Goal: Task Accomplishment & Management: Manage account settings

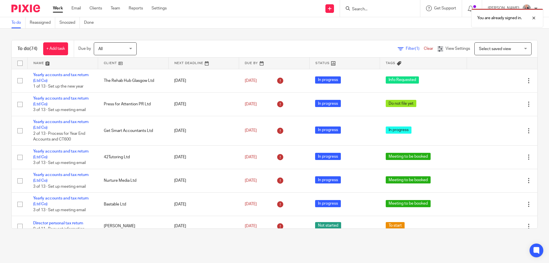
click at [37, 62] on link at bounding box center [63, 62] width 70 height 11
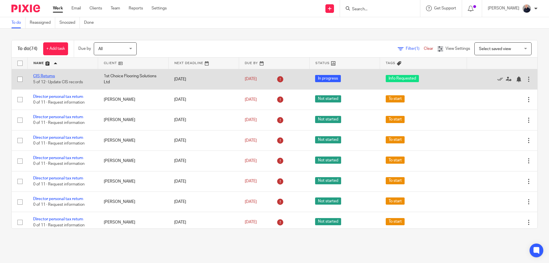
click at [50, 75] on link "CIS Returns" at bounding box center [44, 76] width 22 height 4
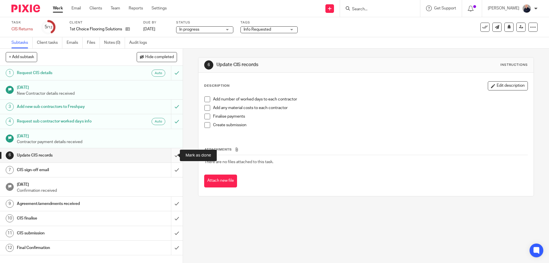
click at [169, 155] on input "submit" at bounding box center [91, 155] width 183 height 14
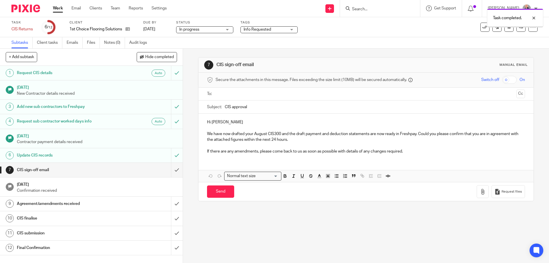
click at [171, 170] on input "submit" at bounding box center [91, 170] width 183 height 14
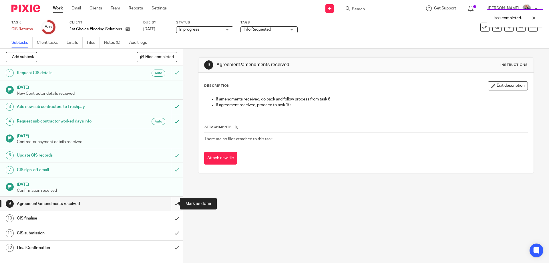
click at [171, 203] on input "submit" at bounding box center [91, 203] width 183 height 14
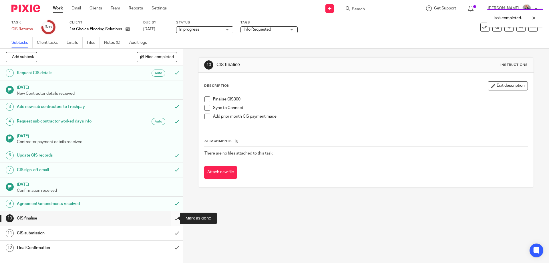
click at [170, 219] on input "submit" at bounding box center [91, 218] width 183 height 14
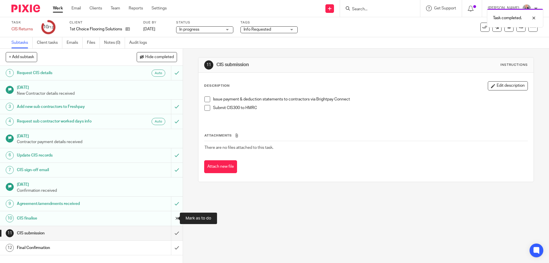
click at [172, 217] on input "submit" at bounding box center [91, 218] width 183 height 14
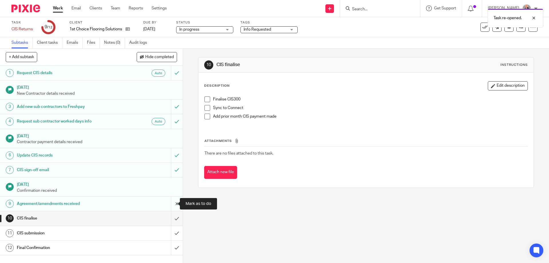
click at [171, 203] on input "submit" at bounding box center [91, 203] width 183 height 14
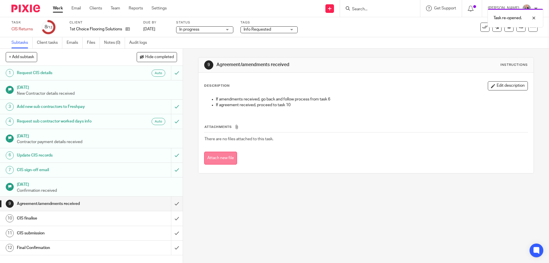
click at [219, 159] on button "Attach new file" at bounding box center [220, 157] width 33 height 13
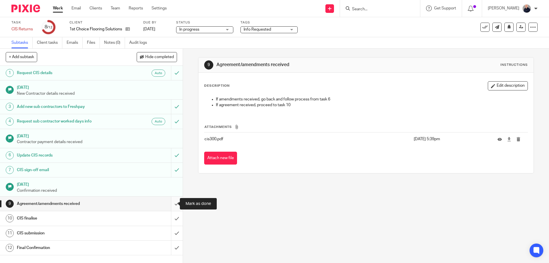
click at [170, 204] on input "submit" at bounding box center [91, 203] width 183 height 14
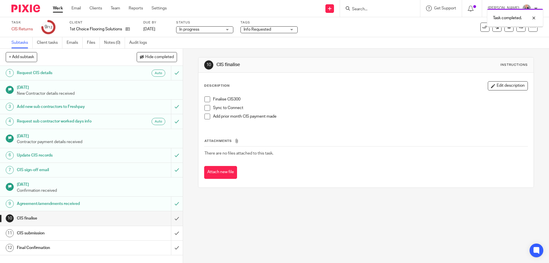
click at [145, 57] on span "Hide completed" at bounding box center [159, 57] width 29 height 5
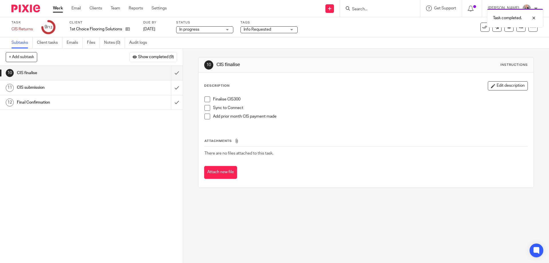
click at [144, 57] on span "Show completed (9)" at bounding box center [156, 57] width 36 height 5
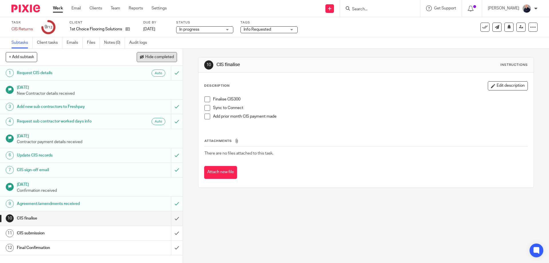
click at [152, 58] on span "Hide completed" at bounding box center [159, 57] width 29 height 5
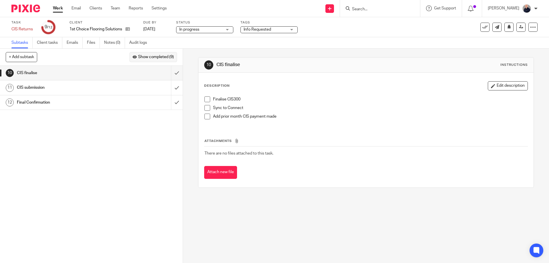
click at [152, 58] on span "Show completed (9)" at bounding box center [156, 57] width 36 height 5
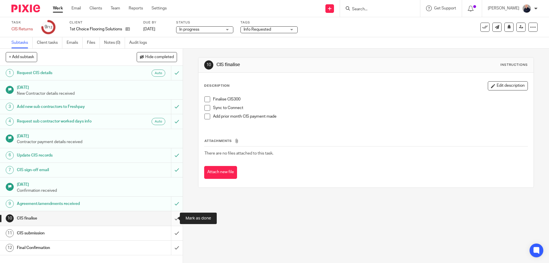
click at [171, 217] on input "submit" at bounding box center [91, 218] width 183 height 14
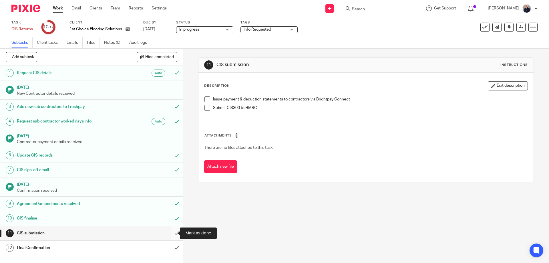
click at [167, 233] on input "submit" at bounding box center [91, 233] width 183 height 14
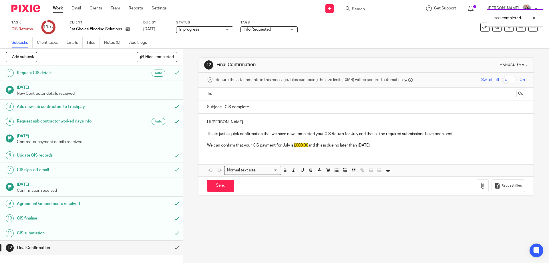
click at [260, 28] on span "Info Requested" at bounding box center [257, 29] width 27 height 4
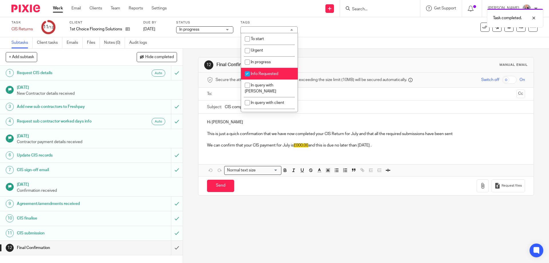
click at [258, 73] on span "Info Requested" at bounding box center [264, 74] width 27 height 4
checkbox input "false"
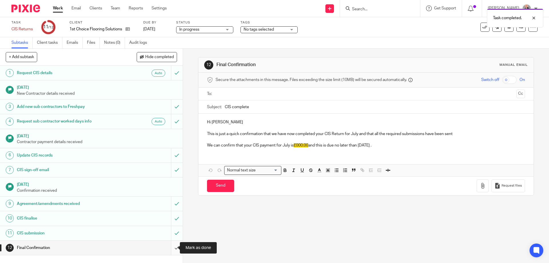
click at [169, 246] on input "submit" at bounding box center [91, 247] width 183 height 14
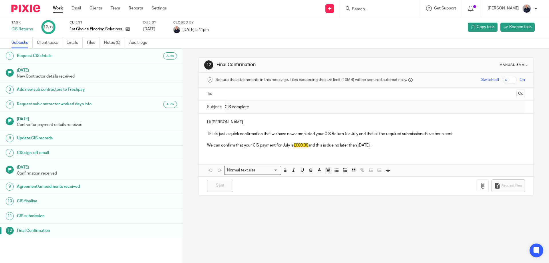
click at [60, 7] on link "Work" at bounding box center [58, 8] width 10 height 6
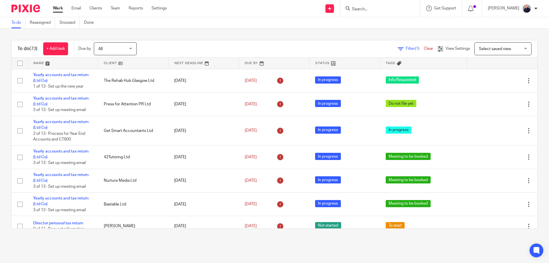
click at [39, 62] on link at bounding box center [63, 62] width 70 height 11
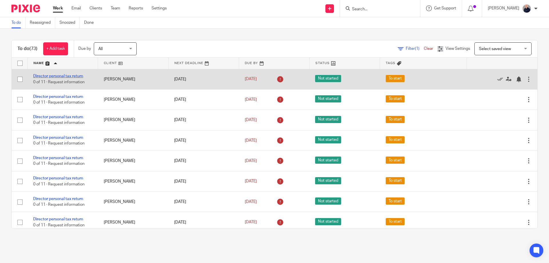
click at [66, 76] on link "Director personal tax return" at bounding box center [58, 76] width 50 height 4
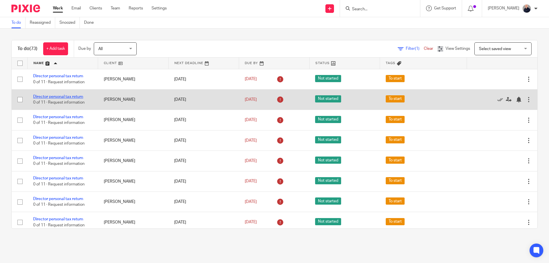
click at [63, 96] on link "Director personal tax return" at bounding box center [58, 97] width 50 height 4
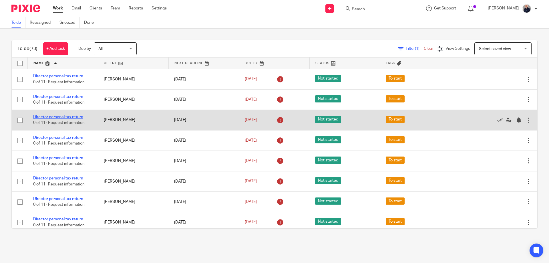
click at [61, 116] on link "Director personal tax return" at bounding box center [58, 117] width 50 height 4
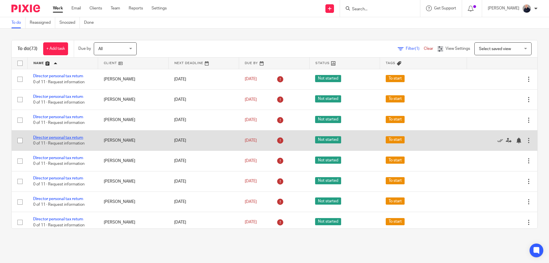
click at [61, 135] on link "Director personal tax return" at bounding box center [58, 137] width 50 height 4
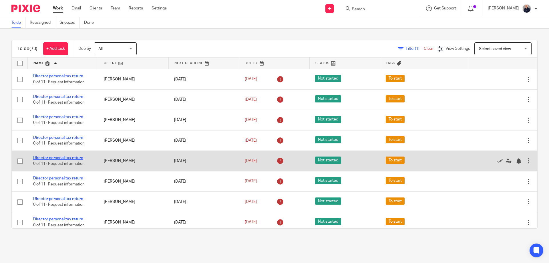
click at [62, 157] on link "Director personal tax return" at bounding box center [58, 158] width 50 height 4
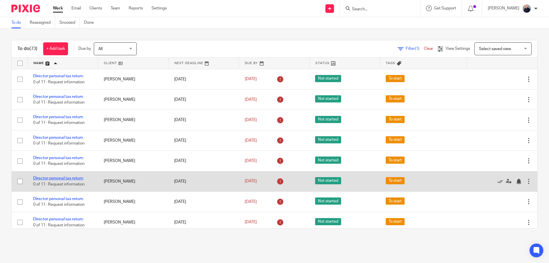
click at [66, 177] on link "Director personal tax return" at bounding box center [58, 178] width 50 height 4
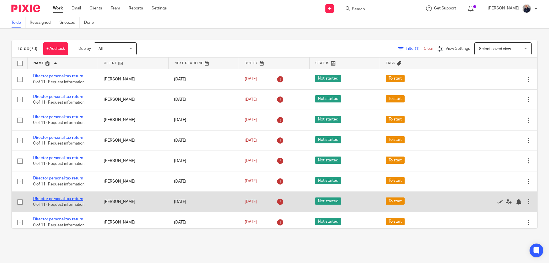
click at [68, 199] on link "Director personal tax return" at bounding box center [58, 199] width 50 height 4
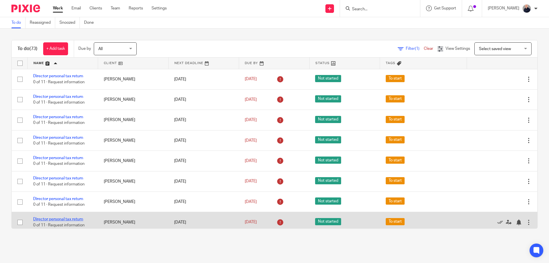
click at [72, 219] on link "Director personal tax return" at bounding box center [58, 219] width 50 height 4
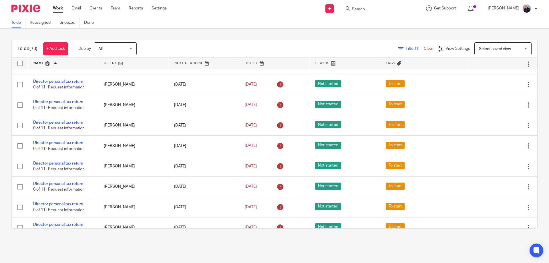
scroll to position [152, 0]
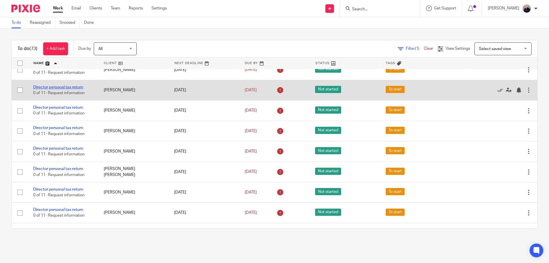
click at [58, 88] on link "Director personal tax return" at bounding box center [58, 87] width 50 height 4
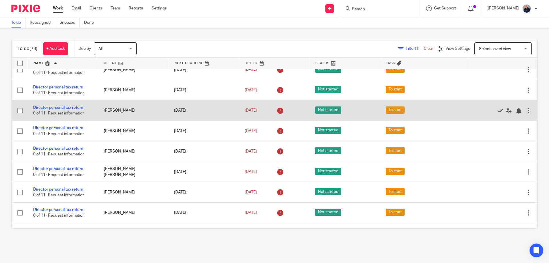
click at [55, 106] on link "Director personal tax return" at bounding box center [58, 107] width 50 height 4
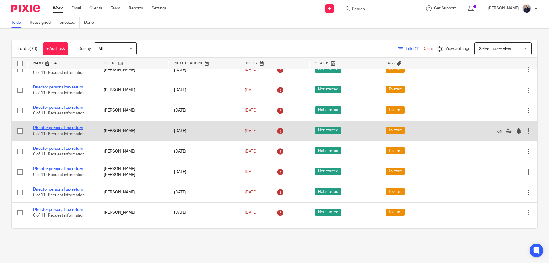
click at [58, 128] on link "Director personal tax return" at bounding box center [58, 128] width 50 height 4
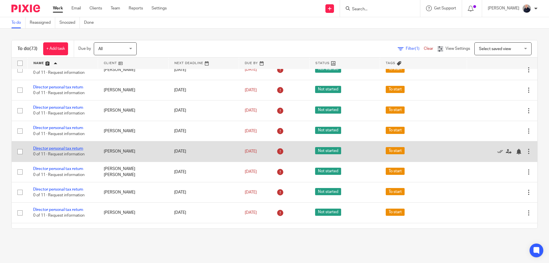
click at [59, 148] on link "Director personal tax return" at bounding box center [58, 148] width 50 height 4
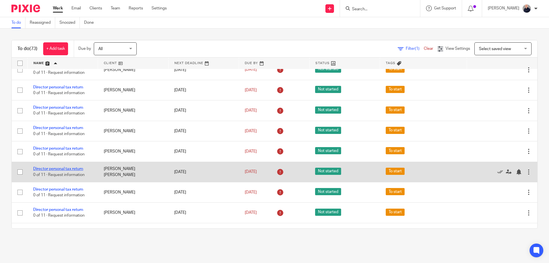
click at [58, 168] on link "Director personal tax return" at bounding box center [58, 169] width 50 height 4
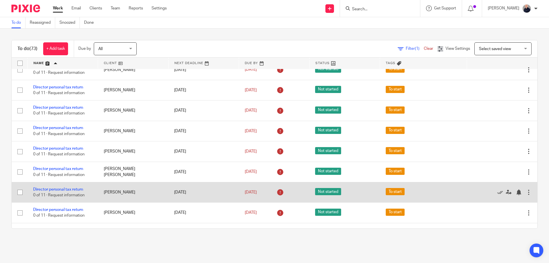
drag, startPoint x: 59, startPoint y: 188, endPoint x: 59, endPoint y: 191, distance: 3.4
click at [59, 188] on link "Director personal tax return" at bounding box center [58, 189] width 50 height 4
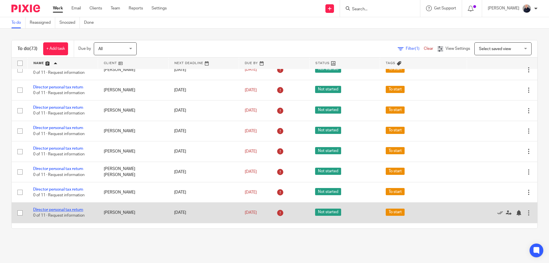
click at [59, 209] on link "Director personal tax return" at bounding box center [58, 209] width 50 height 4
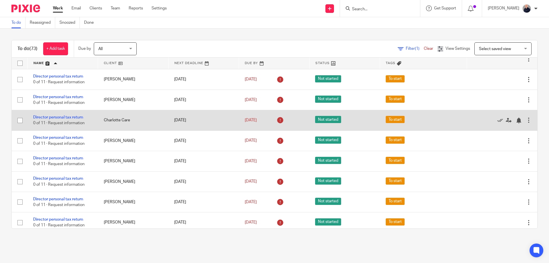
scroll to position [305, 0]
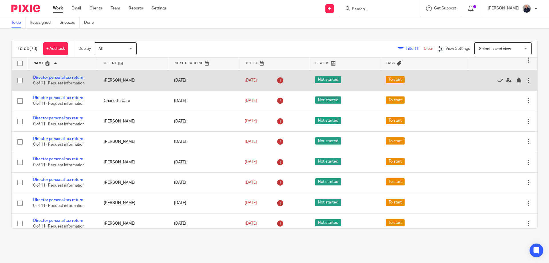
click at [65, 77] on link "Director personal tax return" at bounding box center [58, 77] width 50 height 4
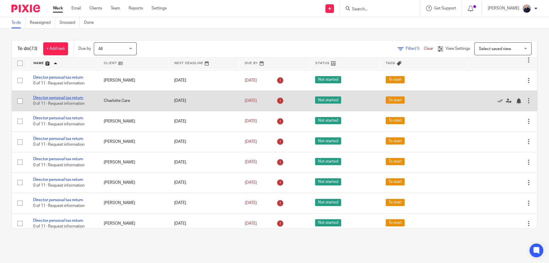
click at [59, 97] on link "Director personal tax return" at bounding box center [58, 98] width 50 height 4
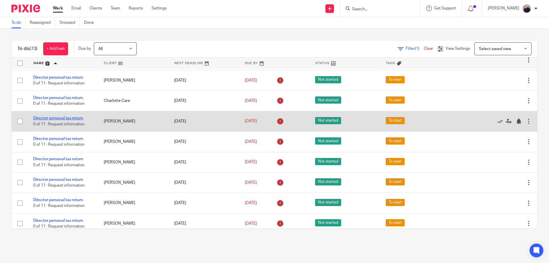
click at [55, 117] on link "Director personal tax return" at bounding box center [58, 118] width 50 height 4
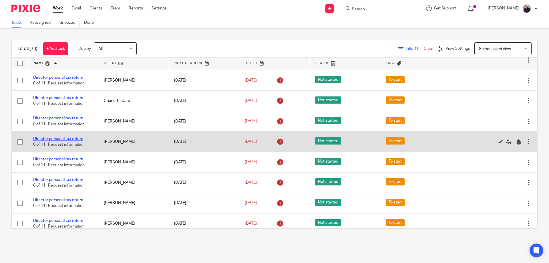
click at [53, 138] on link "Director personal tax return" at bounding box center [58, 139] width 50 height 4
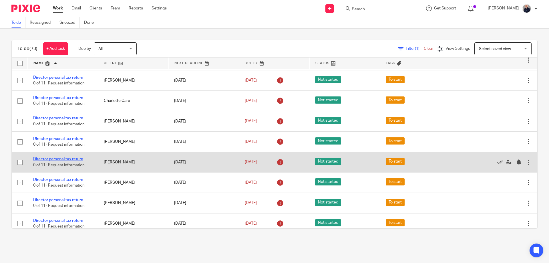
click at [58, 158] on link "Director personal tax return" at bounding box center [58, 159] width 50 height 4
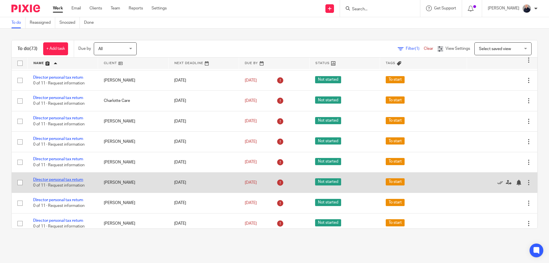
click at [57, 181] on link "Director personal tax return" at bounding box center [58, 179] width 50 height 4
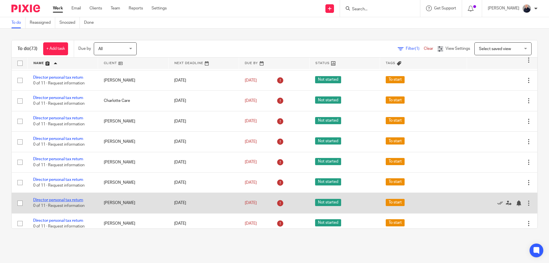
click at [56, 199] on link "Director personal tax return" at bounding box center [58, 200] width 50 height 4
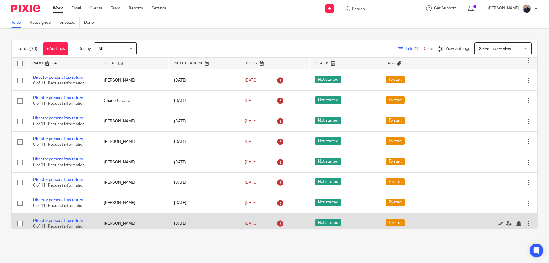
click at [57, 220] on link "Director personal tax return" at bounding box center [58, 220] width 50 height 4
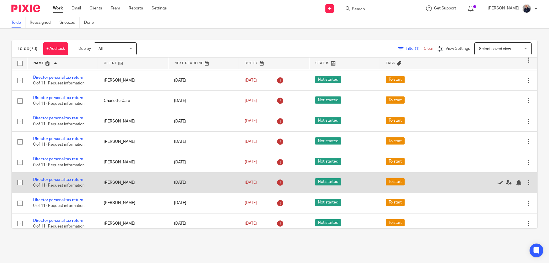
scroll to position [381, 0]
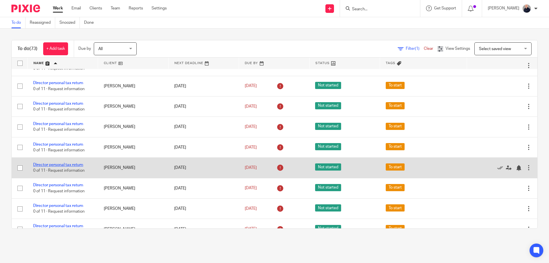
click at [64, 166] on link "Director personal tax return" at bounding box center [58, 165] width 50 height 4
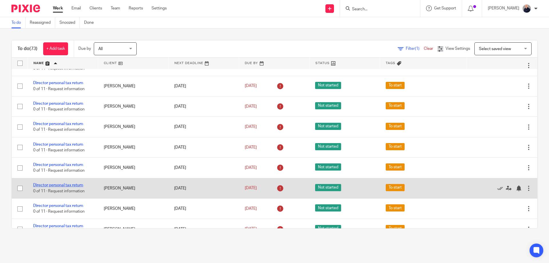
click at [65, 185] on link "Director personal tax return" at bounding box center [58, 185] width 50 height 4
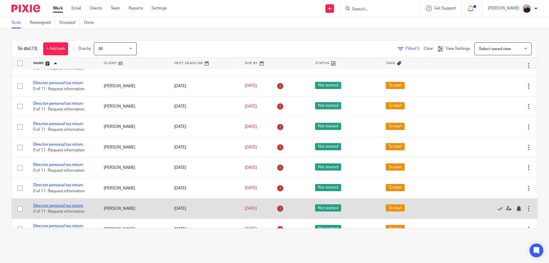
click at [64, 206] on link "Director personal tax return" at bounding box center [58, 205] width 50 height 4
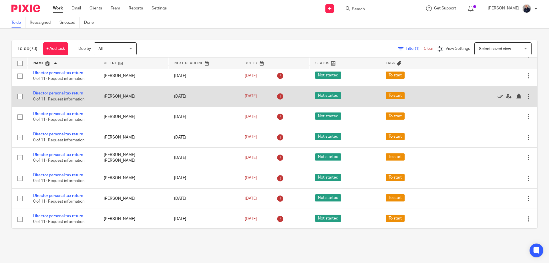
scroll to position [457, 0]
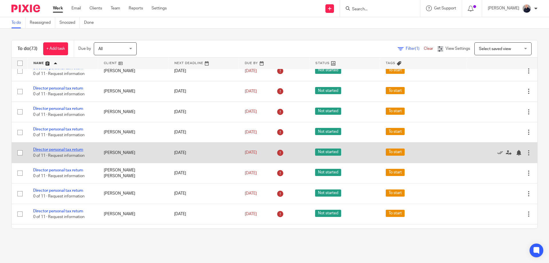
click at [63, 148] on link "Director personal tax return" at bounding box center [58, 149] width 50 height 4
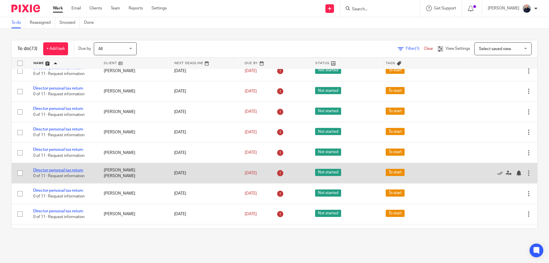
click at [63, 170] on link "Director personal tax return" at bounding box center [58, 170] width 50 height 4
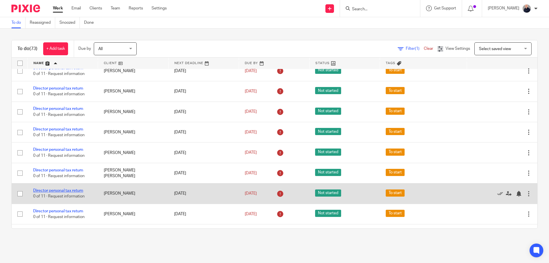
click at [63, 189] on link "Director personal tax return" at bounding box center [58, 190] width 50 height 4
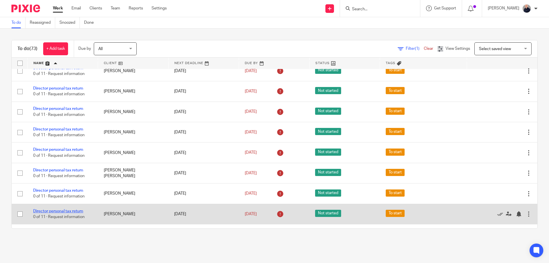
click at [62, 211] on link "Director personal tax return" at bounding box center [58, 211] width 50 height 4
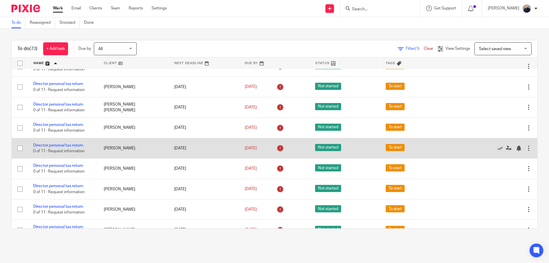
scroll to position [534, 0]
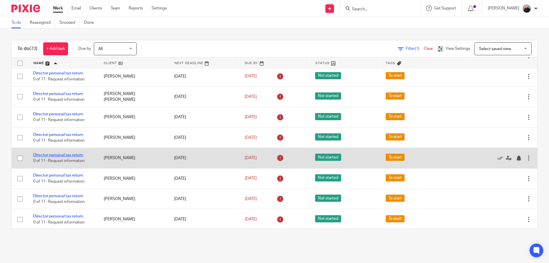
click at [63, 155] on link "Director personal tax return" at bounding box center [58, 155] width 50 height 4
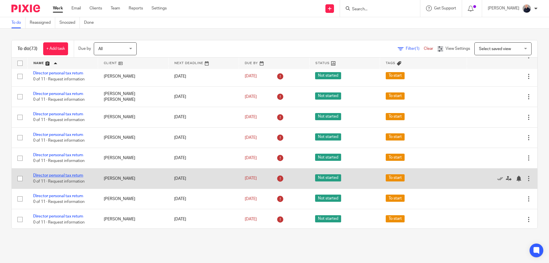
click at [63, 175] on link "Director personal tax return" at bounding box center [58, 175] width 50 height 4
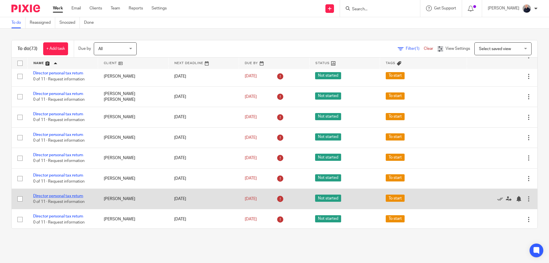
click at [64, 195] on link "Director personal tax return" at bounding box center [58, 196] width 50 height 4
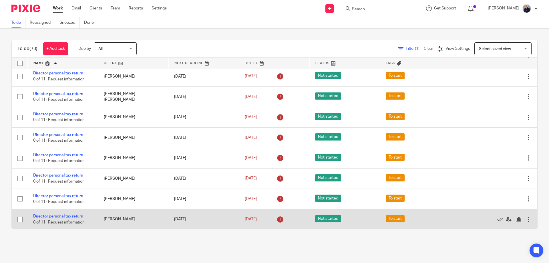
click at [62, 215] on link "Director personal tax return" at bounding box center [58, 216] width 50 height 4
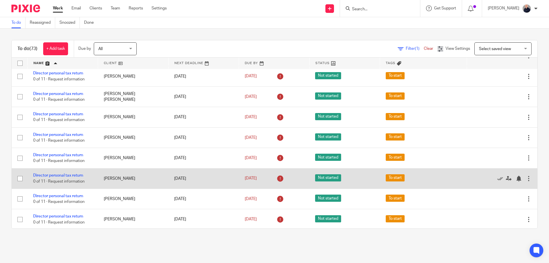
scroll to position [610, 0]
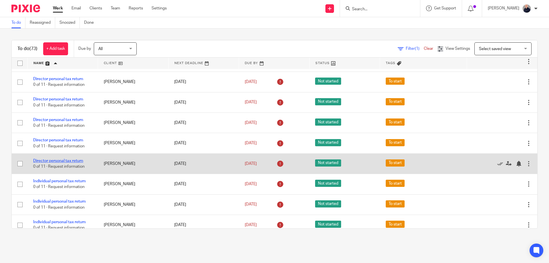
click at [67, 160] on link "Director personal tax return" at bounding box center [58, 161] width 50 height 4
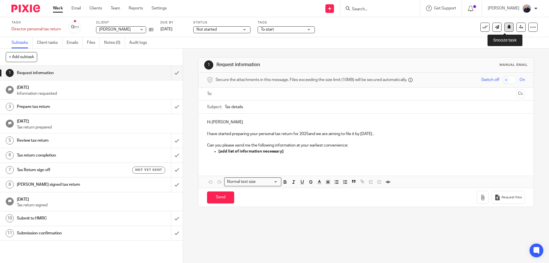
click at [507, 27] on icon at bounding box center [509, 27] width 4 height 4
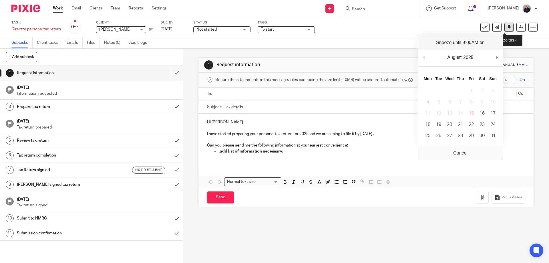
click at [507, 28] on icon at bounding box center [509, 27] width 4 height 4
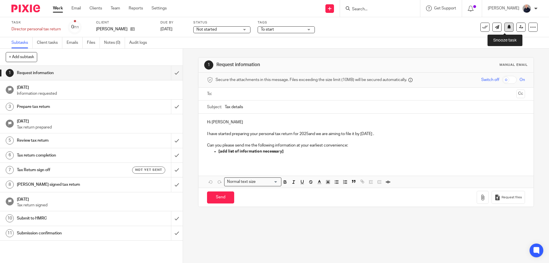
click at [507, 27] on icon at bounding box center [509, 27] width 4 height 4
click at [507, 28] on icon at bounding box center [509, 27] width 4 height 4
click at [508, 27] on button at bounding box center [508, 27] width 9 height 9
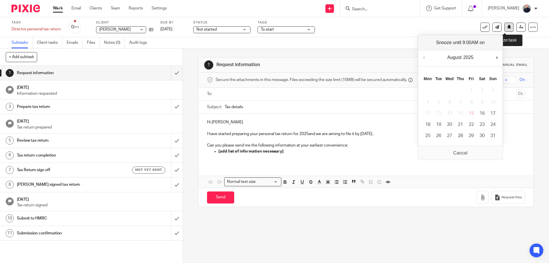
click at [507, 26] on icon at bounding box center [509, 27] width 4 height 4
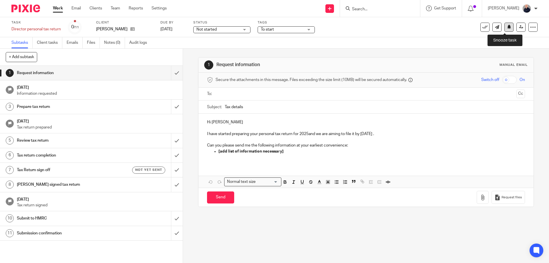
click at [507, 27] on icon at bounding box center [509, 27] width 4 height 4
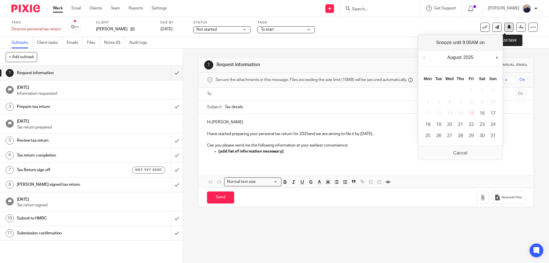
click at [507, 28] on icon at bounding box center [509, 27] width 4 height 4
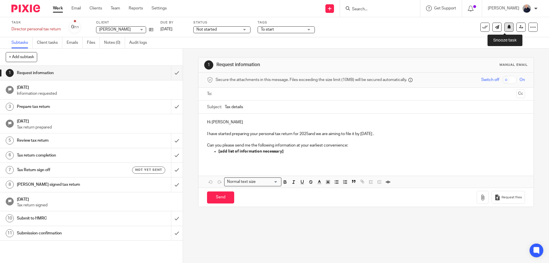
click at [507, 26] on icon at bounding box center [509, 27] width 4 height 4
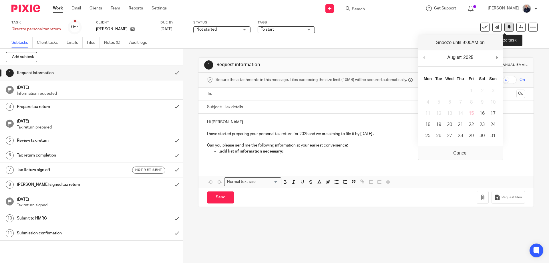
click at [507, 29] on icon at bounding box center [509, 27] width 4 height 4
click at [507, 27] on icon at bounding box center [509, 27] width 4 height 4
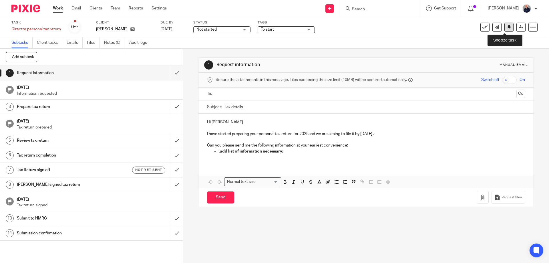
click at [507, 27] on icon at bounding box center [509, 27] width 4 height 4
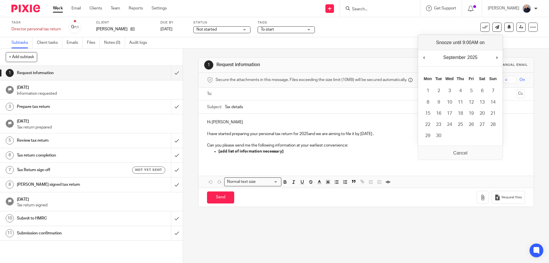
drag, startPoint x: 499, startPoint y: 58, endPoint x: 464, endPoint y: 85, distance: 43.4
drag, startPoint x: 428, startPoint y: 102, endPoint x: 426, endPoint y: 97, distance: 5.8
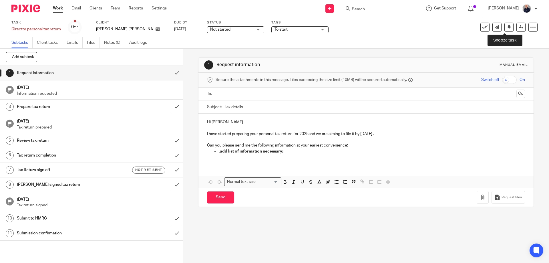
drag, startPoint x: 506, startPoint y: 25, endPoint x: 502, endPoint y: 38, distance: 12.9
click at [507, 26] on icon at bounding box center [509, 27] width 4 height 4
click at [507, 27] on icon at bounding box center [509, 27] width 4 height 4
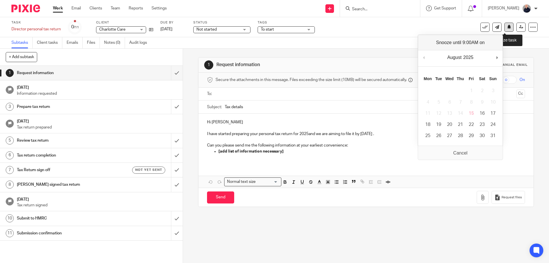
click at [507, 28] on icon at bounding box center [509, 27] width 4 height 4
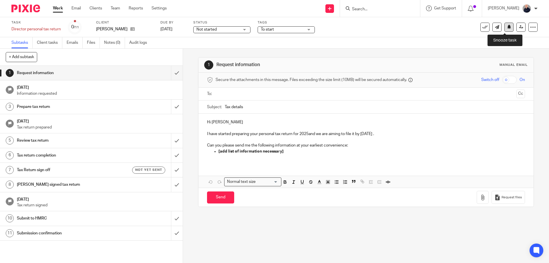
click at [504, 26] on button at bounding box center [508, 27] width 9 height 9
click at [507, 27] on icon at bounding box center [509, 27] width 4 height 4
click at [507, 28] on icon at bounding box center [509, 27] width 4 height 4
click at [507, 26] on icon at bounding box center [509, 27] width 4 height 4
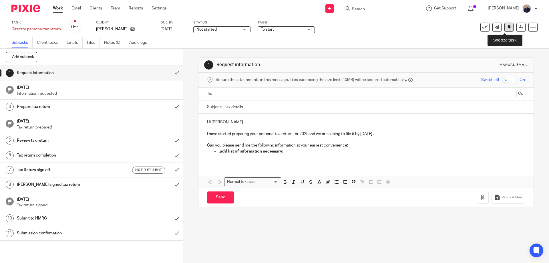
click at [507, 28] on icon at bounding box center [509, 27] width 4 height 4
click at [507, 27] on icon at bounding box center [509, 27] width 4 height 4
click at [507, 26] on icon at bounding box center [509, 27] width 4 height 4
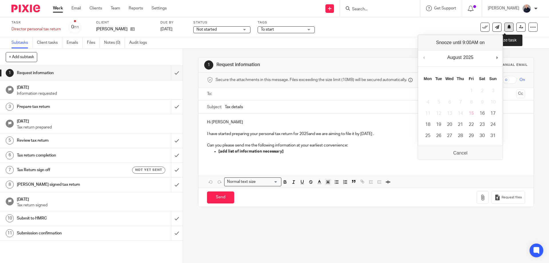
click at [507, 28] on icon at bounding box center [509, 27] width 4 height 4
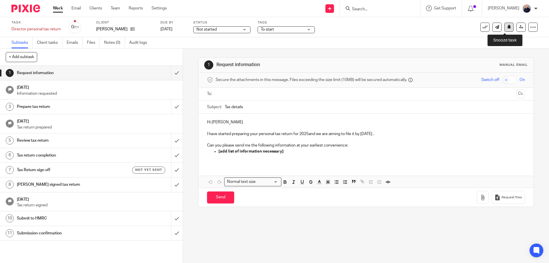
click at [507, 29] on icon at bounding box center [509, 27] width 4 height 4
click at [507, 26] on icon at bounding box center [509, 27] width 4 height 4
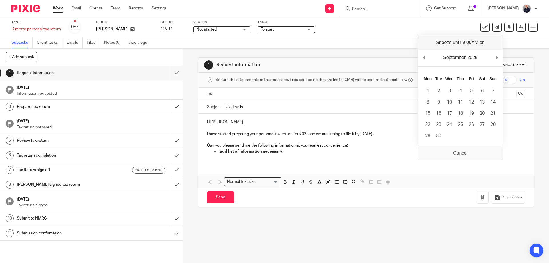
drag, startPoint x: 497, startPoint y: 59, endPoint x: 461, endPoint y: 77, distance: 40.1
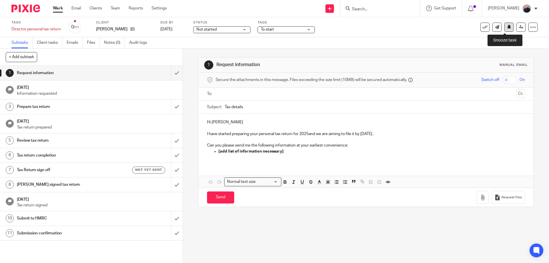
click at [507, 28] on icon at bounding box center [509, 27] width 4 height 4
click at [507, 27] on icon at bounding box center [509, 27] width 4 height 4
click at [507, 28] on icon at bounding box center [509, 27] width 4 height 4
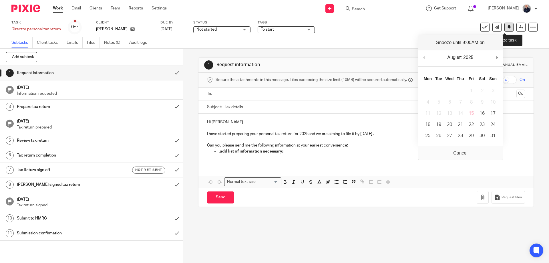
click at [507, 27] on icon at bounding box center [509, 27] width 4 height 4
drag, startPoint x: 427, startPoint y: 101, endPoint x: 430, endPoint y: 97, distance: 5.2
drag, startPoint x: 503, startPoint y: 26, endPoint x: 504, endPoint y: 55, distance: 28.9
click at [507, 27] on icon at bounding box center [509, 27] width 4 height 4
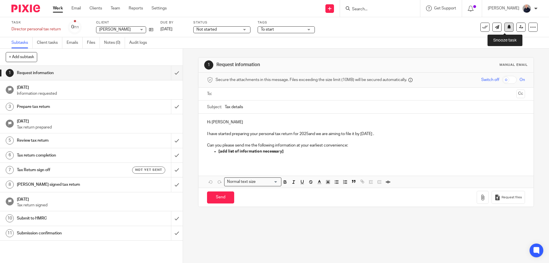
click at [507, 26] on icon at bounding box center [509, 27] width 4 height 4
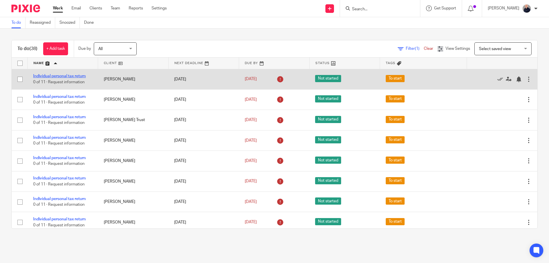
click at [48, 75] on link "Individual personal tax return" at bounding box center [59, 76] width 53 height 4
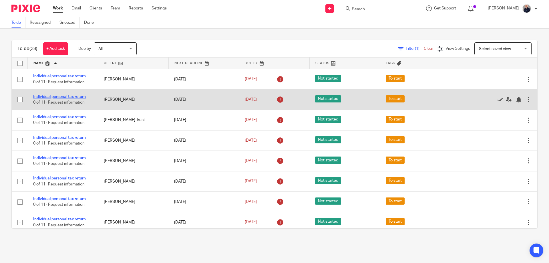
click at [47, 97] on link "Individual personal tax return" at bounding box center [59, 97] width 53 height 4
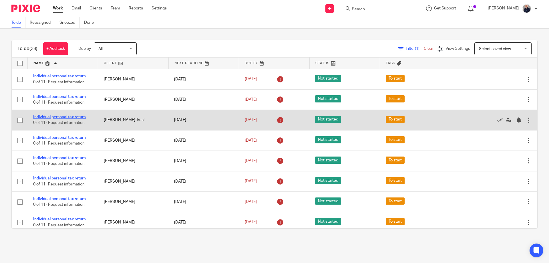
click at [53, 117] on link "Individual personal tax return" at bounding box center [59, 117] width 53 height 4
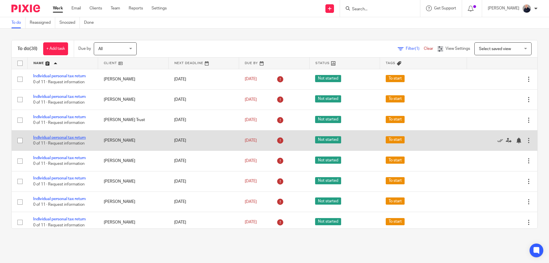
click at [59, 137] on link "Individual personal tax return" at bounding box center [59, 137] width 53 height 4
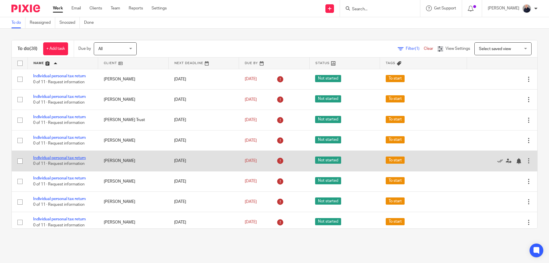
click at [57, 158] on link "Individual personal tax return" at bounding box center [59, 158] width 53 height 4
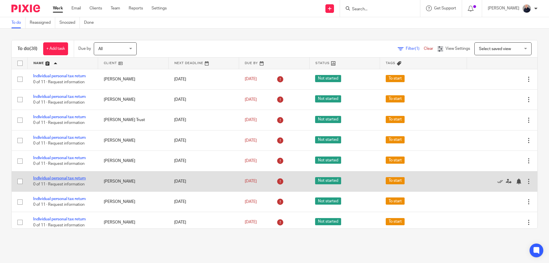
click at [62, 179] on link "Individual personal tax return" at bounding box center [59, 178] width 53 height 4
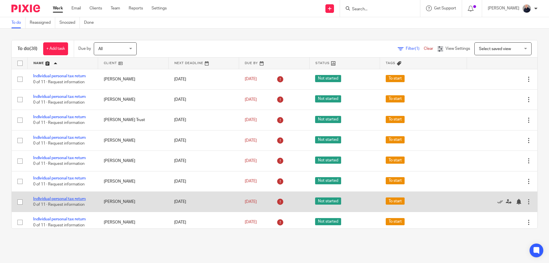
click at [62, 198] on link "Individual personal tax return" at bounding box center [59, 199] width 53 height 4
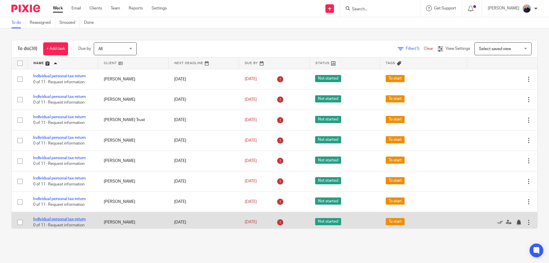
click at [63, 217] on link "Individual personal tax return" at bounding box center [59, 219] width 53 height 4
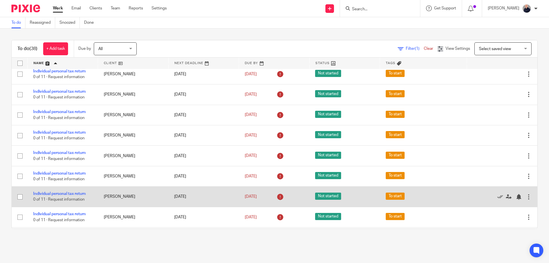
scroll to position [76, 0]
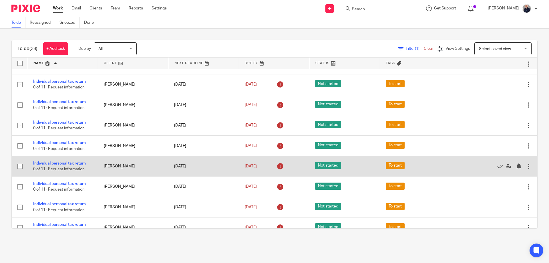
click at [59, 163] on link "Individual personal tax return" at bounding box center [59, 163] width 53 height 4
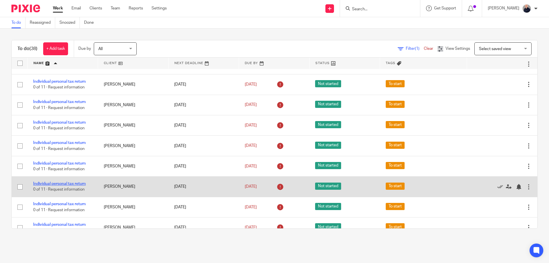
click at [61, 181] on link "Individual personal tax return" at bounding box center [59, 183] width 53 height 4
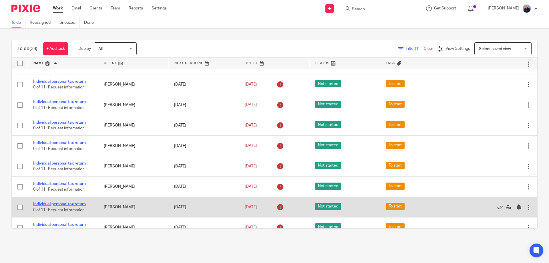
click at [64, 203] on link "Individual personal tax return" at bounding box center [59, 204] width 53 height 4
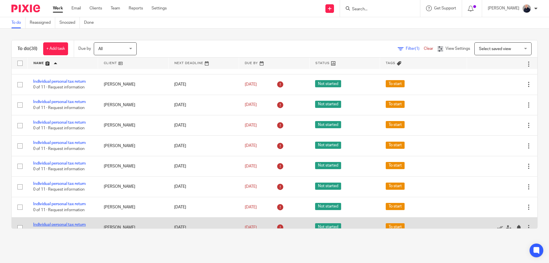
click at [64, 224] on link "Individual personal tax return" at bounding box center [59, 224] width 53 height 4
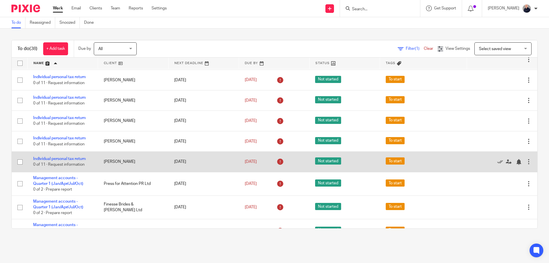
scroll to position [152, 0]
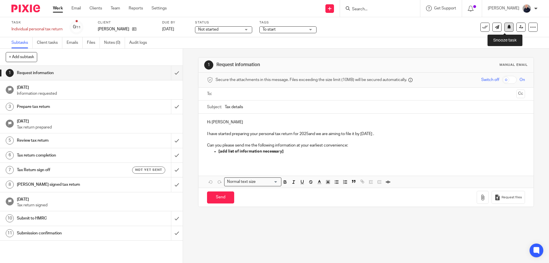
click at [507, 27] on icon at bounding box center [509, 27] width 4 height 4
drag, startPoint x: 503, startPoint y: 29, endPoint x: 505, endPoint y: 39, distance: 10.3
click at [504, 29] on button at bounding box center [508, 27] width 9 height 9
click at [507, 27] on icon at bounding box center [509, 27] width 4 height 4
click at [507, 28] on icon at bounding box center [509, 27] width 4 height 4
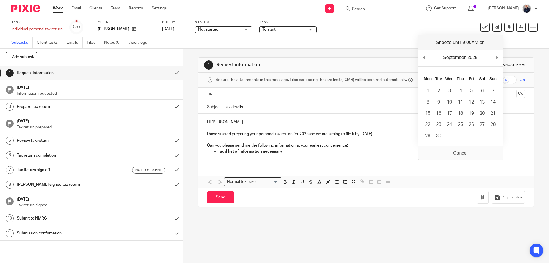
drag, startPoint x: 497, startPoint y: 57, endPoint x: 464, endPoint y: 75, distance: 37.0
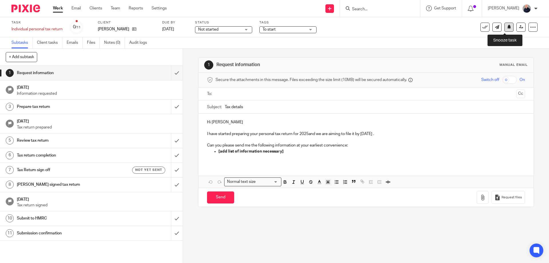
click at [507, 27] on icon at bounding box center [509, 27] width 4 height 4
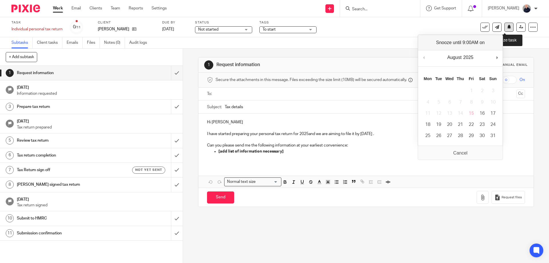
click at [507, 28] on icon at bounding box center [509, 27] width 4 height 4
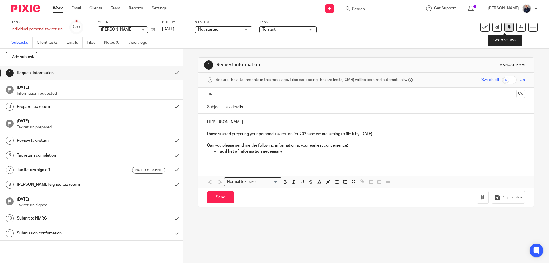
click at [507, 26] on icon at bounding box center [509, 27] width 4 height 4
drag, startPoint x: 505, startPoint y: 26, endPoint x: 504, endPoint y: 29, distance: 3.0
click at [507, 27] on icon at bounding box center [509, 27] width 4 height 4
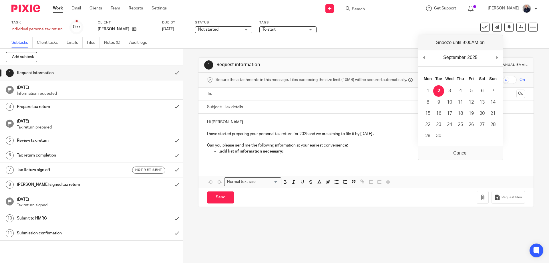
drag, startPoint x: 438, startPoint y: 91, endPoint x: 437, endPoint y: 78, distance: 13.3
click at [507, 27] on icon at bounding box center [509, 27] width 4 height 4
drag, startPoint x: 498, startPoint y: 58, endPoint x: 470, endPoint y: 70, distance: 30.5
click at [507, 27] on icon at bounding box center [509, 27] width 4 height 4
drag, startPoint x: 438, startPoint y: 88, endPoint x: 439, endPoint y: 53, distance: 34.9
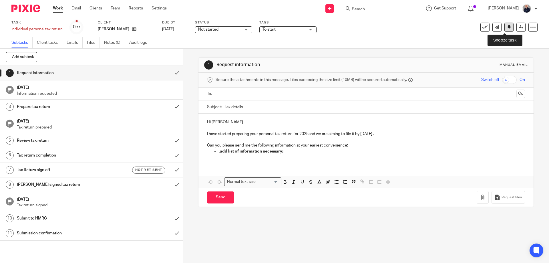
click at [507, 28] on icon at bounding box center [509, 27] width 4 height 4
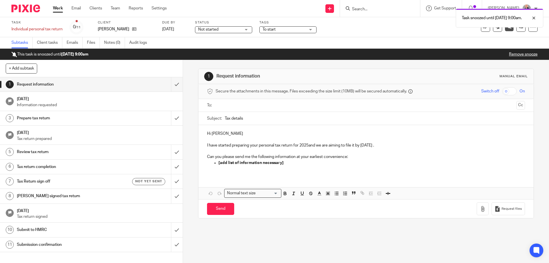
click at [520, 52] on link "Remove snooze" at bounding box center [523, 54] width 29 height 4
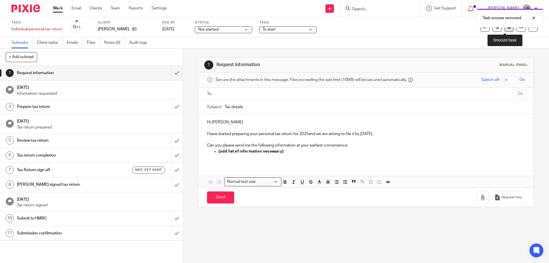
click at [507, 29] on icon at bounding box center [509, 27] width 4 height 4
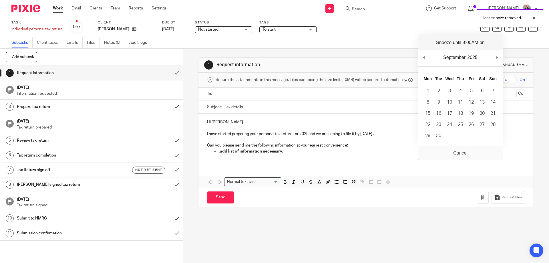
drag, startPoint x: 500, startPoint y: 57, endPoint x: 459, endPoint y: 82, distance: 48.5
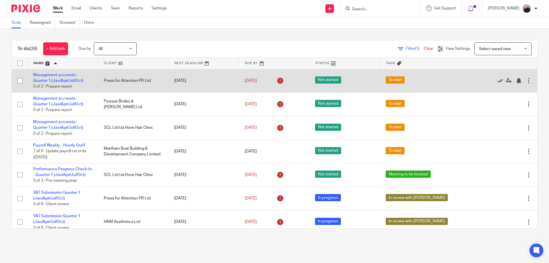
click at [497, 81] on icon at bounding box center [500, 81] width 6 height 6
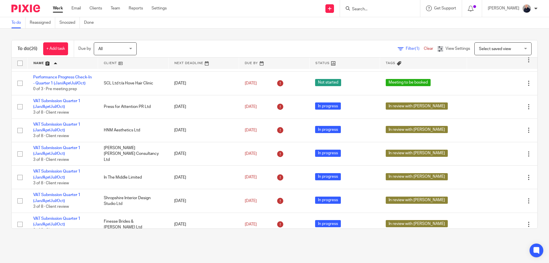
scroll to position [65, 0]
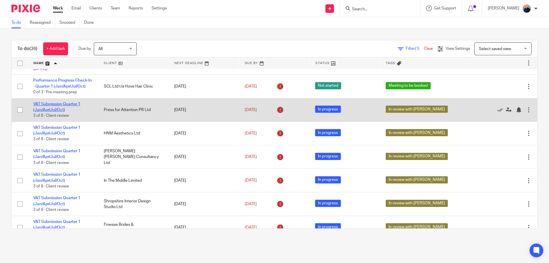
click at [51, 103] on link "VAT Submission Quarter 1 (Jan/Apr/Jul/Oct)" at bounding box center [56, 107] width 47 height 10
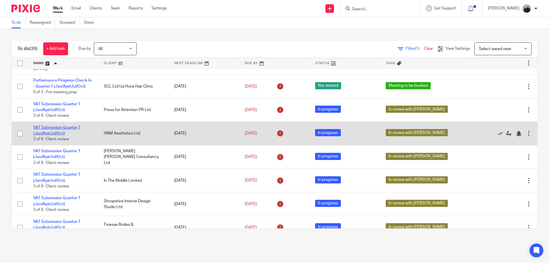
click at [44, 127] on link "VAT Submission Quarter 1 (Jan/Apr/Jul/Oct)" at bounding box center [56, 130] width 47 height 10
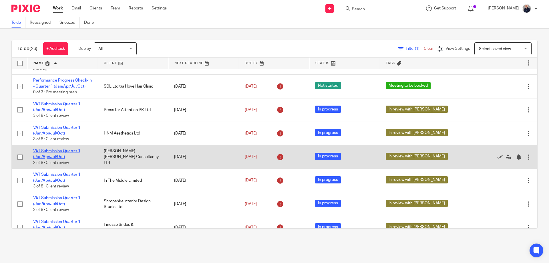
click at [46, 150] on link "VAT Submission Quarter 1 (Jan/Apr/Jul/Oct)" at bounding box center [56, 154] width 47 height 10
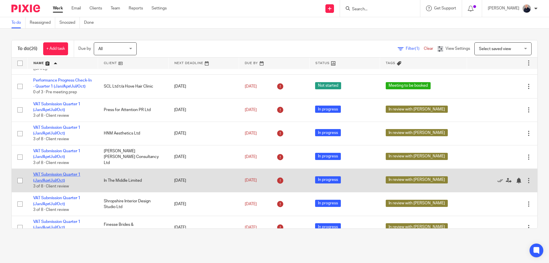
click at [43, 174] on link "VAT Submission Quarter 1 (Jan/Apr/Jul/Oct)" at bounding box center [56, 177] width 47 height 10
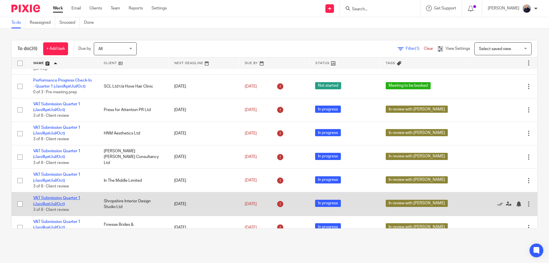
click at [41, 196] on link "VAT Submission Quarter 1 (Jan/Apr/Jul/Oct)" at bounding box center [56, 201] width 47 height 10
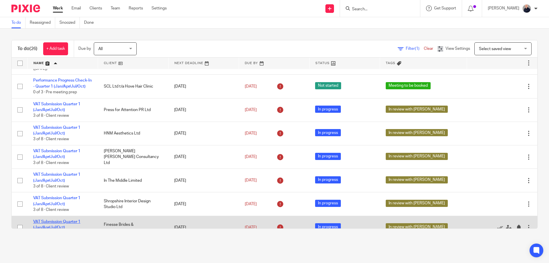
click at [41, 220] on link "VAT Submission Quarter 1 (Jan/Apr/Jul/Oct)" at bounding box center [56, 224] width 47 height 10
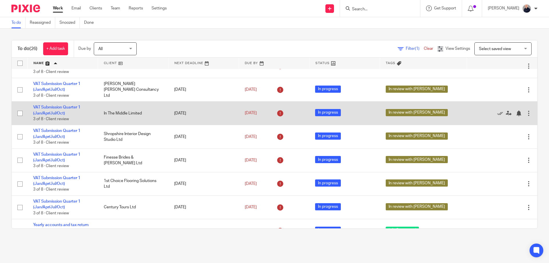
scroll to position [141, 0]
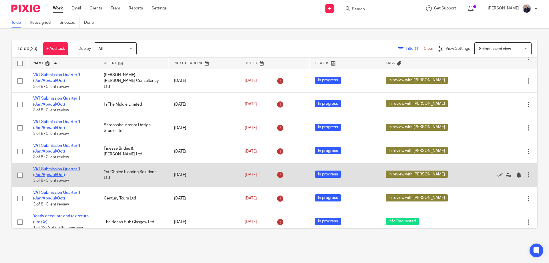
click at [56, 168] on link "VAT Submission Quarter 1 (Jan/Apr/Jul/Oct)" at bounding box center [56, 172] width 47 height 10
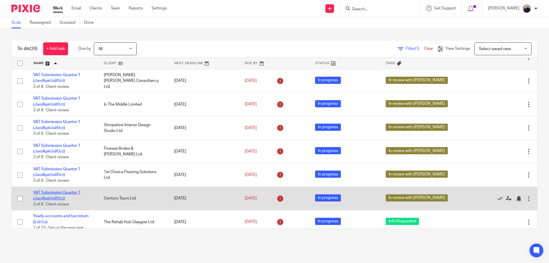
click at [48, 193] on link "VAT Submission Quarter 1 (Jan/Apr/Jul/Oct)" at bounding box center [56, 195] width 47 height 10
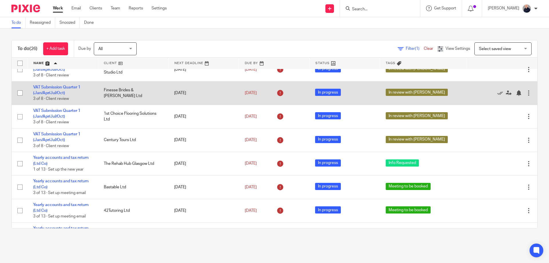
scroll to position [217, 0]
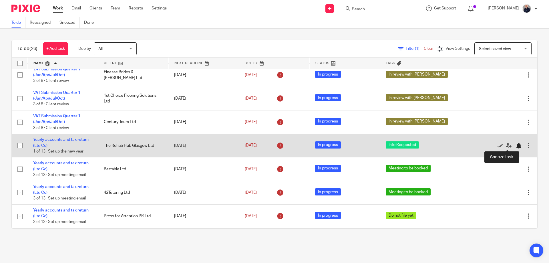
click at [516, 146] on div at bounding box center [519, 146] width 6 height 6
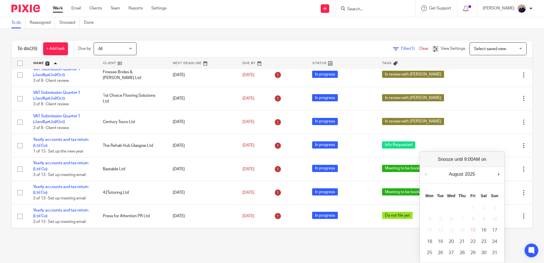
click at [532, 133] on div "To do (26) + Add task Due by All All Today Tomorrow This week Next week This mo…" at bounding box center [272, 134] width 544 height 211
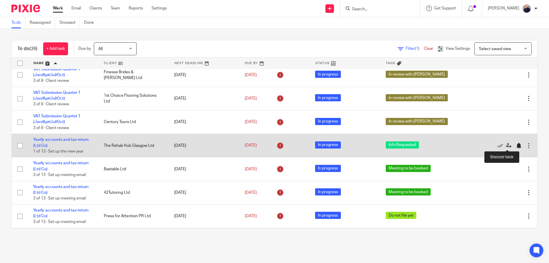
click at [516, 145] on div at bounding box center [519, 146] width 6 height 6
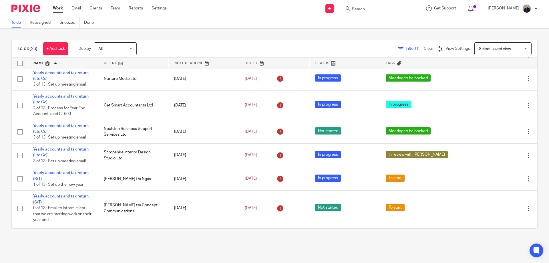
scroll to position [366, 0]
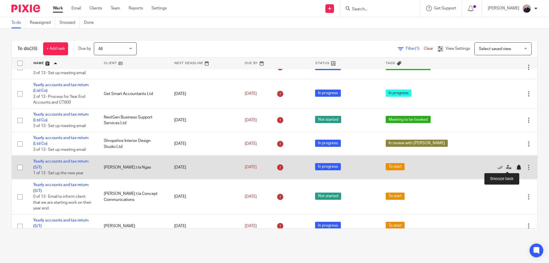
click at [516, 167] on div at bounding box center [519, 167] width 6 height 6
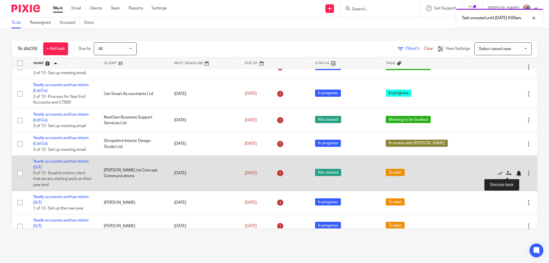
click at [516, 174] on div at bounding box center [519, 173] width 6 height 6
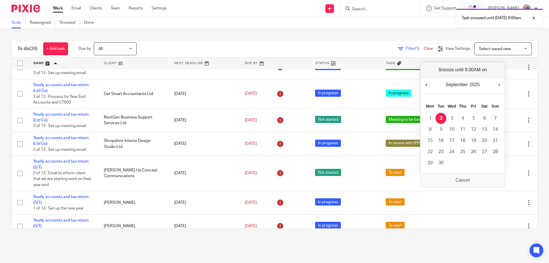
scroll to position [364, 0]
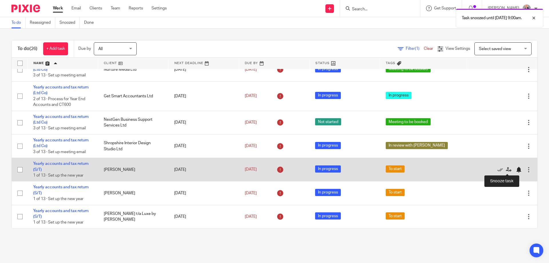
click at [516, 170] on div at bounding box center [519, 170] width 6 height 6
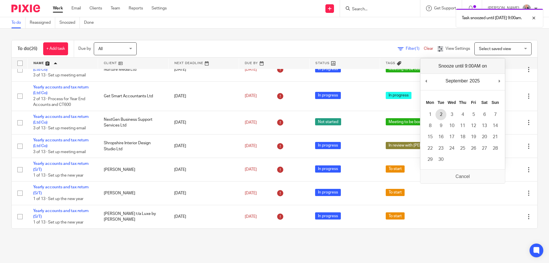
scroll to position [340, 0]
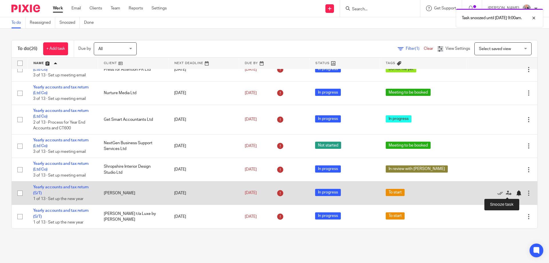
click at [516, 194] on div at bounding box center [519, 193] width 6 height 6
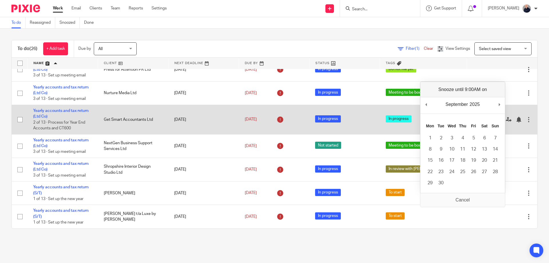
scroll to position [316, 0]
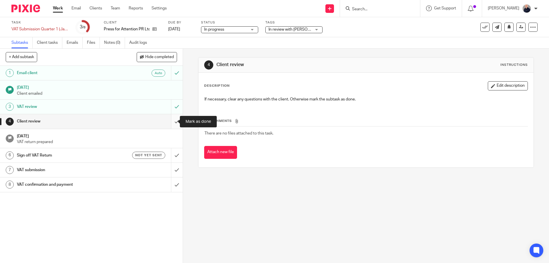
click at [171, 121] on input "submit" at bounding box center [91, 121] width 183 height 14
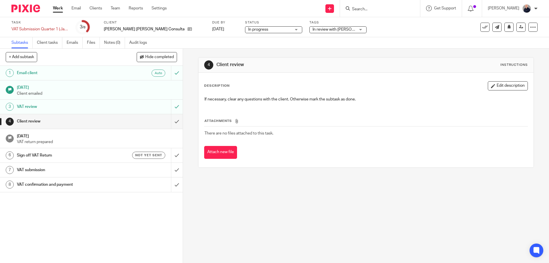
click at [312, 29] on span "In review with [PERSON_NAME]" at bounding box center [340, 29] width 56 height 4
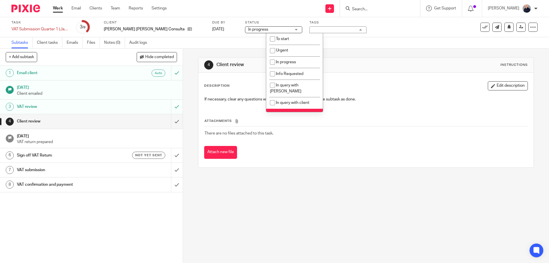
click at [287, 109] on li "In review with [PERSON_NAME]" at bounding box center [294, 117] width 57 height 17
checkbox input "false"
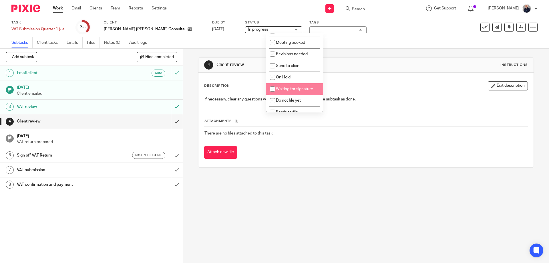
click at [289, 87] on span "Waiting for signature" at bounding box center [294, 89] width 37 height 4
checkbox input "true"
click at [171, 122] on input "submit" at bounding box center [91, 121] width 183 height 14
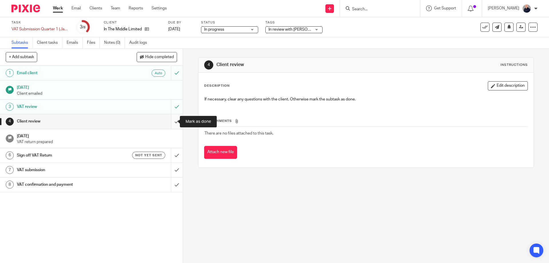
drag, startPoint x: 171, startPoint y: 122, endPoint x: 254, endPoint y: 71, distance: 96.6
click at [172, 121] on input "submit" at bounding box center [91, 121] width 183 height 14
click at [287, 31] on span "In review with [PERSON_NAME]" at bounding box center [296, 29] width 56 height 4
click at [169, 122] on input "submit" at bounding box center [91, 121] width 183 height 14
drag, startPoint x: 172, startPoint y: 122, endPoint x: 178, endPoint y: 113, distance: 10.7
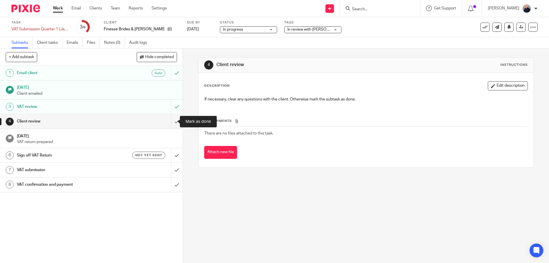
click at [172, 122] on input "submit" at bounding box center [91, 121] width 183 height 14
drag, startPoint x: 173, startPoint y: 123, endPoint x: 187, endPoint y: 113, distance: 17.4
click at [174, 122] on input "submit" at bounding box center [91, 121] width 183 height 14
click at [309, 32] on div "In review with [PERSON_NAME]" at bounding box center [303, 29] width 57 height 7
click at [171, 123] on input "submit" at bounding box center [91, 121] width 183 height 14
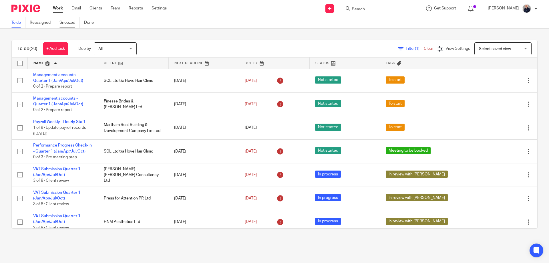
click at [75, 24] on link "Snoozed" at bounding box center [69, 22] width 20 height 11
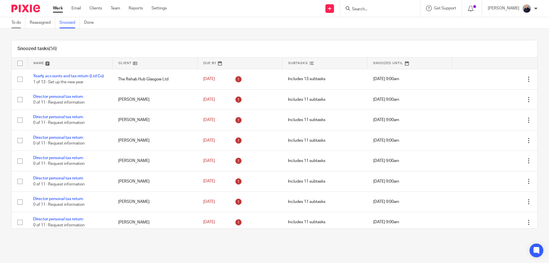
click at [19, 23] on link "To do" at bounding box center [18, 22] width 14 height 11
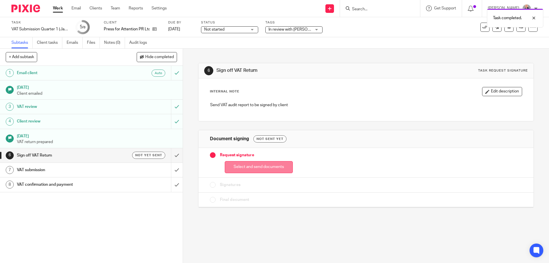
click at [252, 168] on button "Select and send documents" at bounding box center [259, 167] width 68 height 12
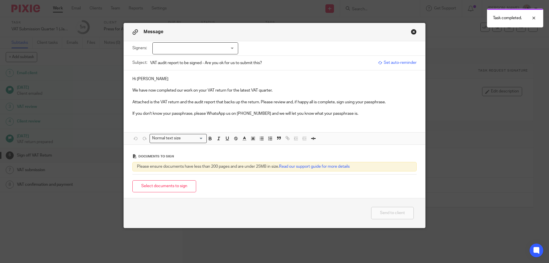
click at [230, 49] on div at bounding box center [195, 48] width 86 height 12
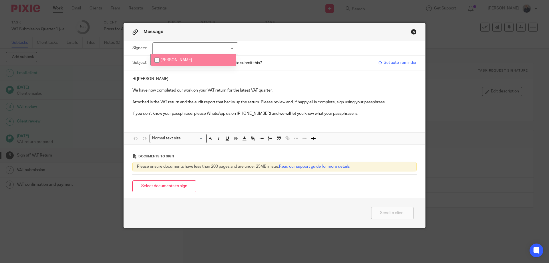
click at [195, 61] on li "Greg Simpson" at bounding box center [193, 60] width 85 height 12
checkbox input "true"
click at [170, 189] on button "Select documents to sign" at bounding box center [164, 186] width 64 height 12
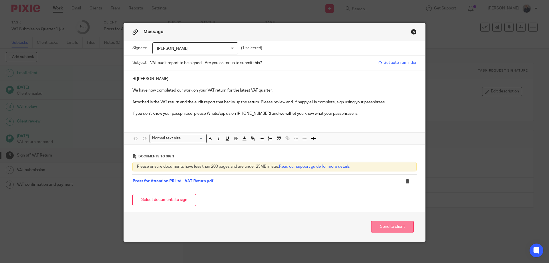
click at [387, 227] on button "Send to client" at bounding box center [392, 226] width 43 height 12
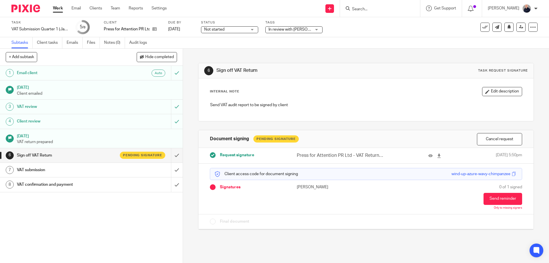
click at [294, 27] on span "In review with [PERSON_NAME]" at bounding box center [289, 30] width 43 height 6
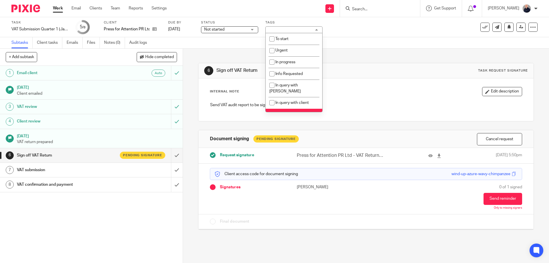
drag, startPoint x: 294, startPoint y: 111, endPoint x: 295, endPoint y: 107, distance: 3.8
click at [295, 109] on li "In review with [PERSON_NAME]" at bounding box center [294, 117] width 57 height 17
click at [295, 112] on span "In review with [PERSON_NAME]" at bounding box center [284, 117] width 31 height 10
checkbox input "false"
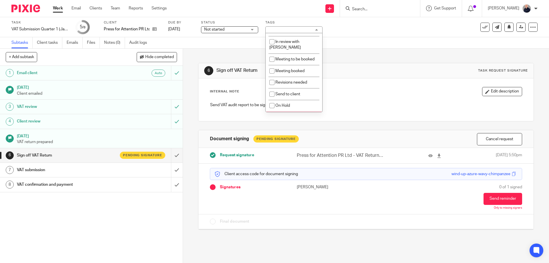
scroll to position [76, 0]
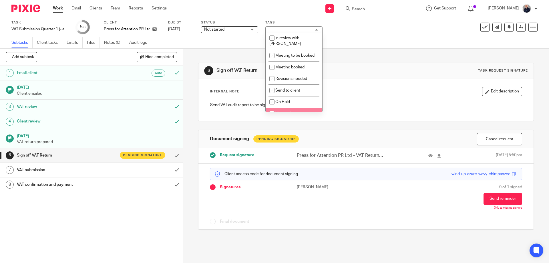
click at [307, 111] on span "Waiting for signature" at bounding box center [293, 113] width 37 height 4
checkbox input "true"
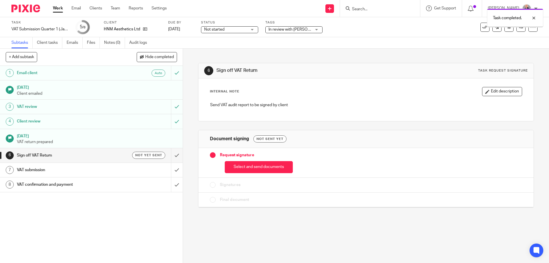
click at [292, 29] on span "In review with [PERSON_NAME]" at bounding box center [296, 29] width 56 height 4
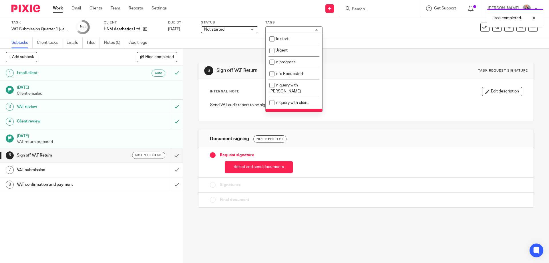
click at [282, 112] on span "In review with [PERSON_NAME]" at bounding box center [284, 117] width 31 height 10
checkbox input "false"
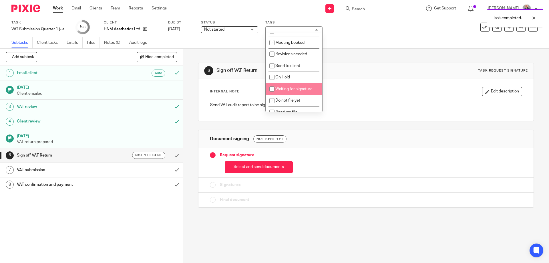
click at [285, 87] on span "Waiting for signature" at bounding box center [293, 89] width 37 height 4
checkbox input "true"
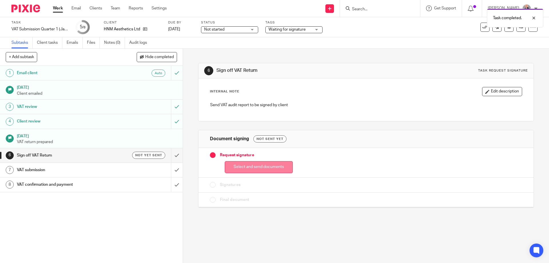
click at [250, 167] on button "Select and send documents" at bounding box center [259, 167] width 68 height 12
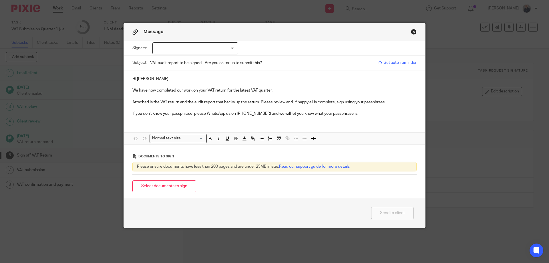
drag, startPoint x: 165, startPoint y: 189, endPoint x: 171, endPoint y: 186, distance: 6.6
click at [166, 189] on button "Select documents to sign" at bounding box center [164, 186] width 64 height 12
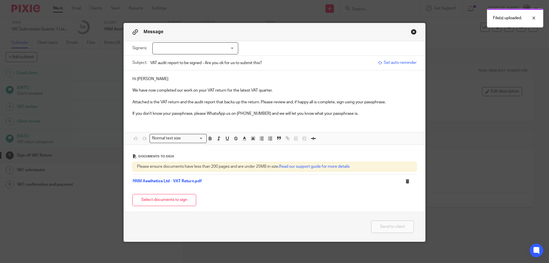
click at [181, 48] on div at bounding box center [195, 48] width 86 height 12
click at [172, 61] on span "Marie Farrell" at bounding box center [175, 60] width 31 height 4
checkbox input "true"
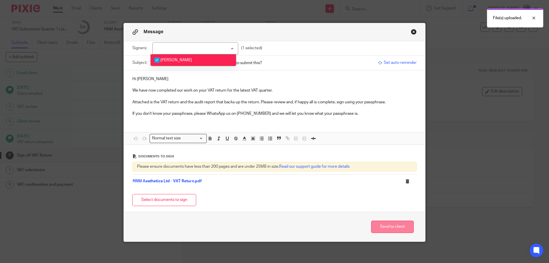
click at [394, 228] on button "Send to client" at bounding box center [392, 226] width 43 height 12
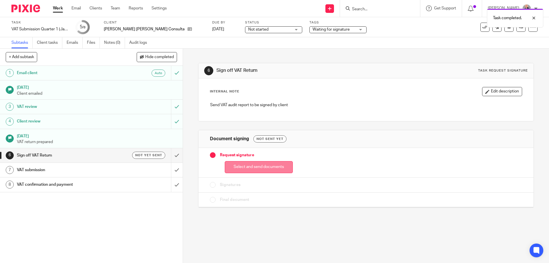
click at [272, 165] on button "Select and send documents" at bounding box center [259, 167] width 68 height 12
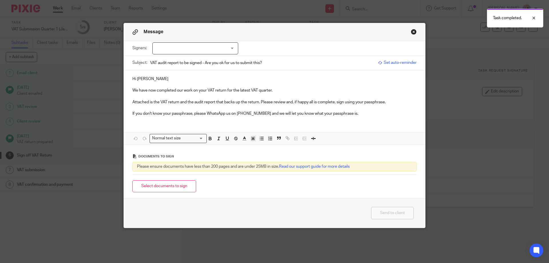
click at [217, 47] on div at bounding box center [195, 48] width 86 height 12
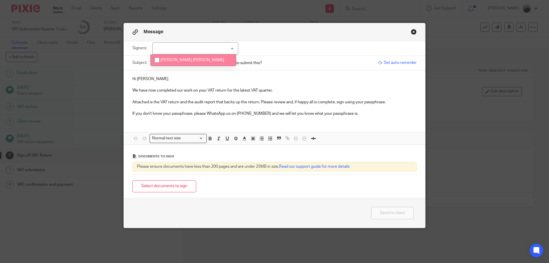
click at [192, 61] on li "[PERSON_NAME] [PERSON_NAME]" at bounding box center [193, 60] width 85 height 12
checkbox input "true"
click at [166, 187] on button "Select documents to sign" at bounding box center [164, 186] width 64 height 12
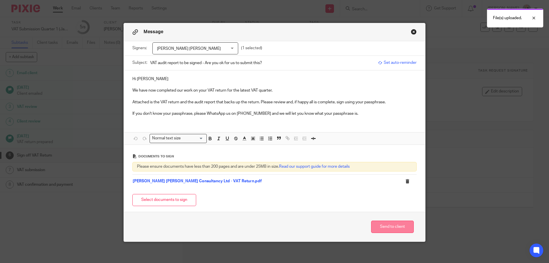
click at [386, 227] on button "Send to client" at bounding box center [392, 226] width 43 height 12
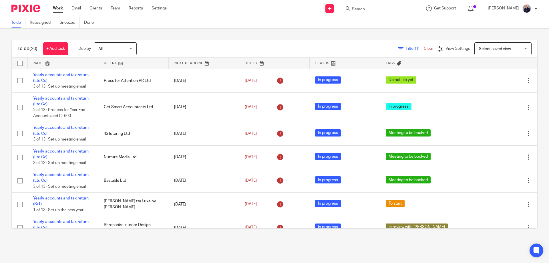
click at [39, 62] on link at bounding box center [63, 62] width 70 height 11
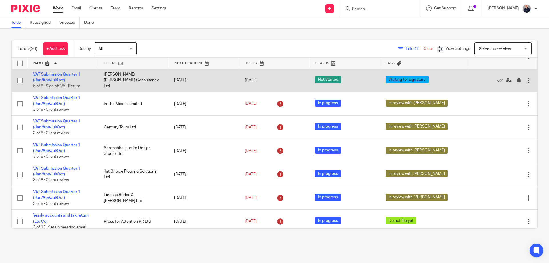
scroll to position [152, 0]
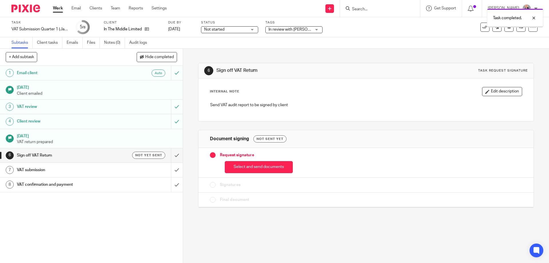
click at [281, 31] on span "In review with [PERSON_NAME]" at bounding box center [296, 29] width 56 height 4
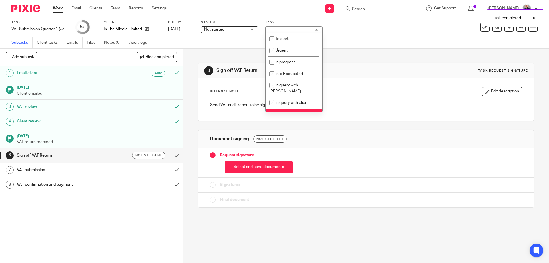
click at [286, 109] on li "In review with [PERSON_NAME]" at bounding box center [294, 117] width 57 height 17
checkbox input "false"
click at [288, 111] on span "Waiting for signature" at bounding box center [293, 113] width 37 height 4
checkbox input "true"
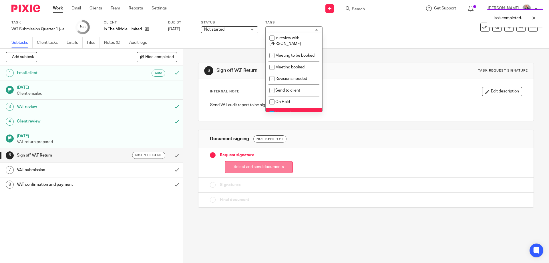
click at [240, 164] on button "Select and send documents" at bounding box center [259, 167] width 68 height 12
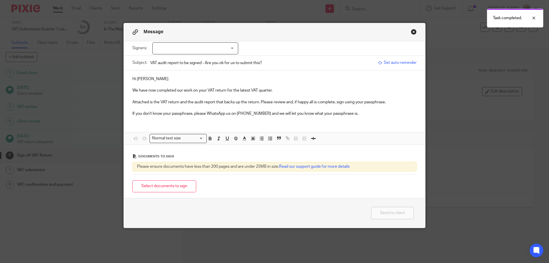
click at [226, 48] on div at bounding box center [195, 48] width 86 height 12
click at [200, 61] on li "Paul Maskew" at bounding box center [193, 60] width 85 height 12
checkbox input "true"
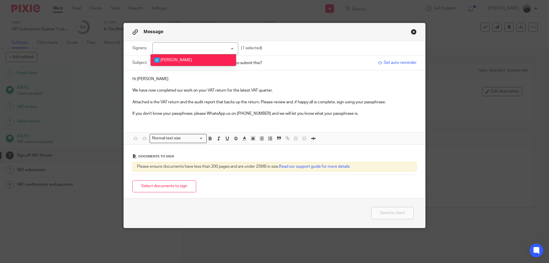
click at [168, 186] on button "Select documents to sign" at bounding box center [164, 186] width 64 height 12
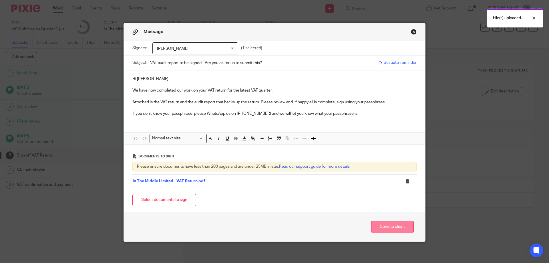
click at [387, 227] on button "Send to client" at bounding box center [392, 226] width 43 height 12
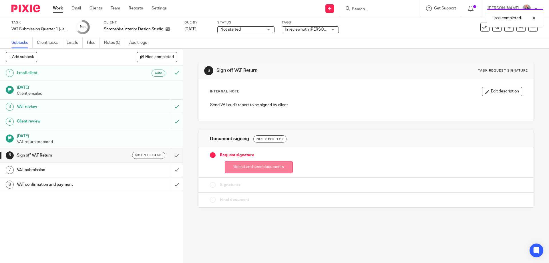
click at [257, 166] on button "Select and send documents" at bounding box center [259, 167] width 68 height 12
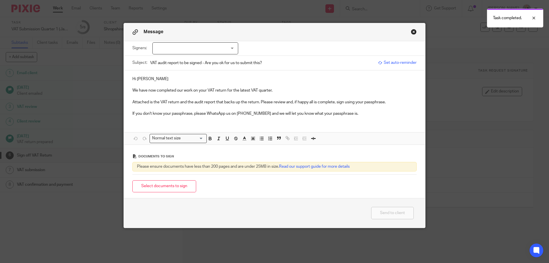
click at [209, 51] on div at bounding box center [195, 48] width 86 height 12
click at [170, 60] on span "[PERSON_NAME]" at bounding box center [175, 60] width 31 height 4
checkbox input "true"
click at [163, 188] on button "Select documents to sign" at bounding box center [164, 186] width 64 height 12
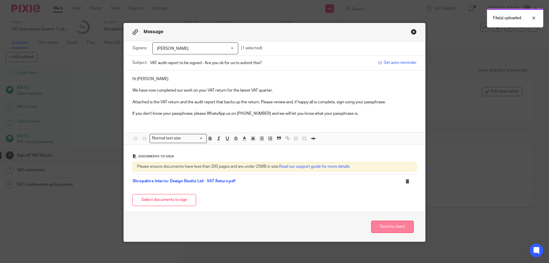
click at [386, 227] on button "Send to client" at bounding box center [392, 226] width 43 height 12
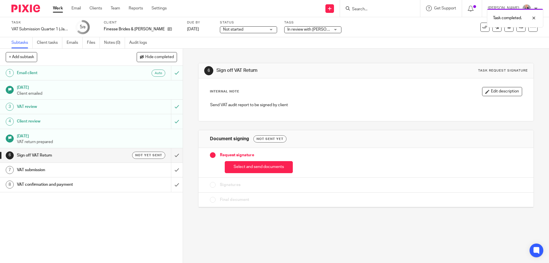
click at [291, 31] on span "In review with [PERSON_NAME]" at bounding box center [315, 29] width 56 height 4
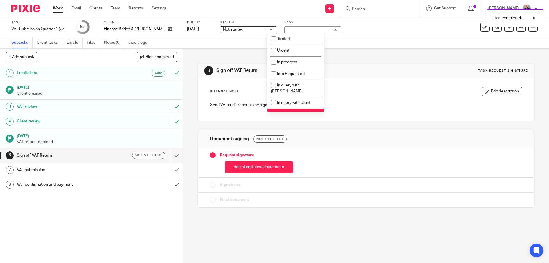
click at [289, 109] on li "In review with [PERSON_NAME]" at bounding box center [295, 117] width 57 height 17
checkbox input "false"
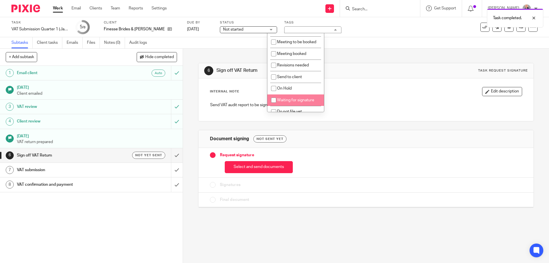
scroll to position [101, 0]
click at [295, 87] on span "Waiting for signature" at bounding box center [295, 89] width 37 height 4
checkbox input "true"
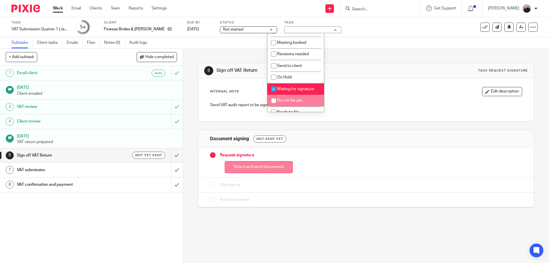
click at [255, 169] on button "Select and send documents" at bounding box center [259, 167] width 68 height 12
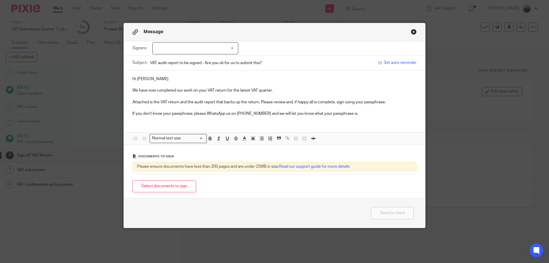
click at [233, 49] on div at bounding box center [195, 48] width 86 height 12
click at [182, 61] on span "Debbie Smart" at bounding box center [175, 60] width 31 height 4
checkbox input "true"
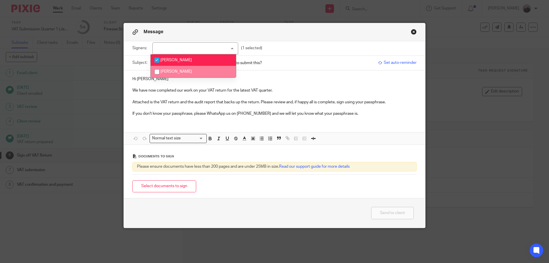
click at [161, 85] on p at bounding box center [274, 85] width 284 height 6
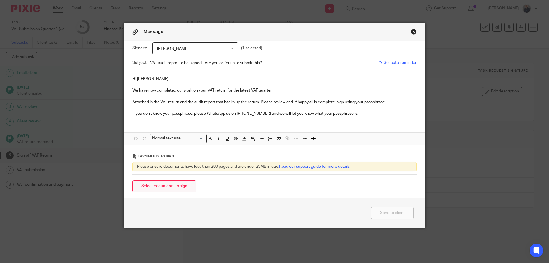
click at [159, 188] on button "Select documents to sign" at bounding box center [164, 186] width 64 height 12
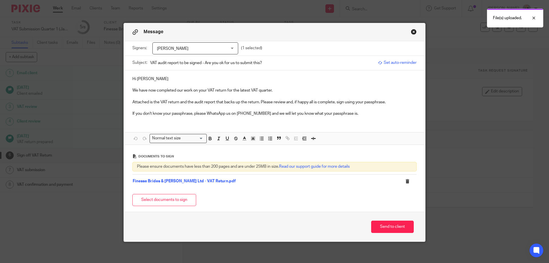
click at [411, 33] on button "Close modal" at bounding box center [414, 32] width 6 height 6
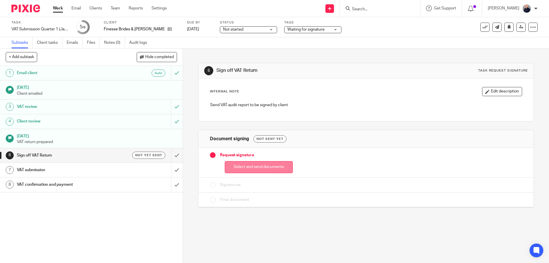
click at [245, 167] on button "Select and send documents" at bounding box center [259, 167] width 68 height 12
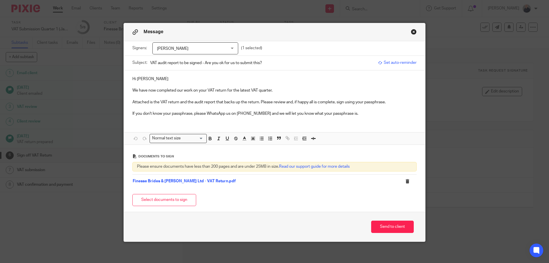
click at [230, 49] on div "Debbie Smart" at bounding box center [195, 48] width 86 height 12
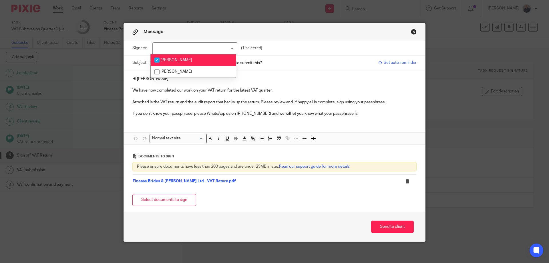
click at [230, 49] on div "Debbie Smart" at bounding box center [195, 48] width 86 height 12
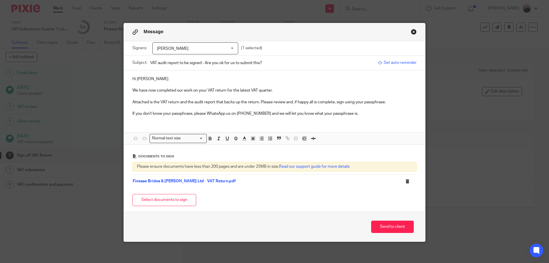
click at [411, 31] on button "Close modal" at bounding box center [414, 32] width 6 height 6
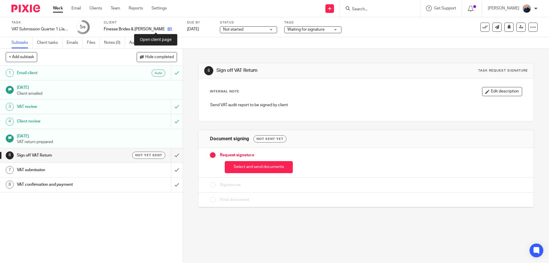
click at [167, 29] on icon at bounding box center [169, 29] width 4 height 4
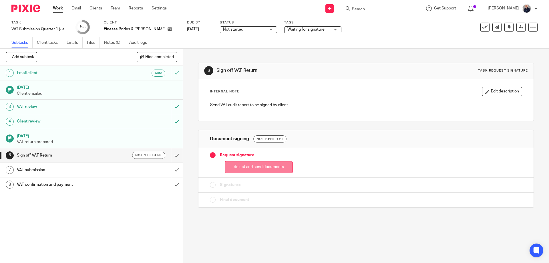
click at [246, 166] on button "Select and send documents" at bounding box center [259, 167] width 68 height 12
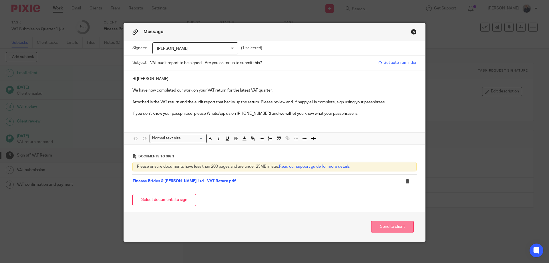
click at [387, 224] on button "Send to client" at bounding box center [392, 226] width 43 height 12
click at [327, 75] on div "Hi Debbie We have now completed our work on your VAT return for the latest VAT …" at bounding box center [274, 95] width 301 height 51
click at [315, 88] on p "We have now completed our work on your VAT return for the latest VAT quarter." at bounding box center [274, 90] width 284 height 6
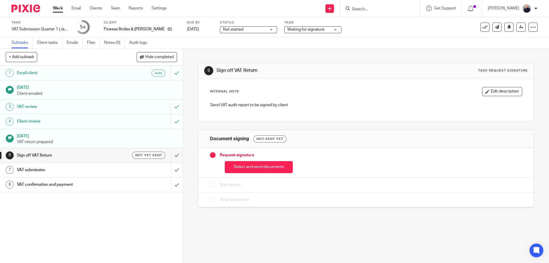
click at [103, 153] on h1 "Sign off VAT Return" at bounding box center [66, 155] width 99 height 9
click at [258, 170] on button "Select and send documents" at bounding box center [259, 167] width 68 height 12
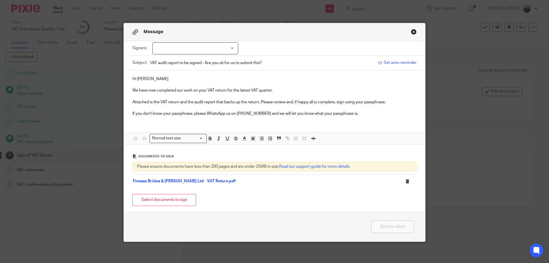
click at [221, 47] on div at bounding box center [195, 48] width 86 height 12
click at [192, 62] on li "[PERSON_NAME]" at bounding box center [193, 60] width 85 height 12
checkbox input "true"
click at [384, 226] on button "Send to client" at bounding box center [392, 226] width 43 height 12
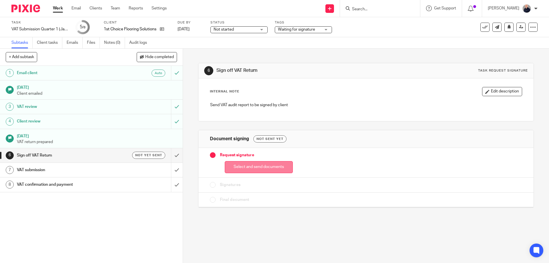
click at [242, 165] on button "Select and send documents" at bounding box center [259, 167] width 68 height 12
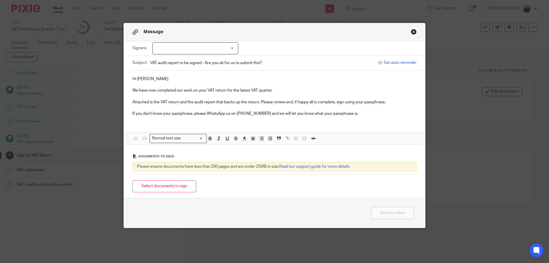
click at [229, 49] on div at bounding box center [195, 48] width 86 height 12
click at [174, 58] on span "[PERSON_NAME]" at bounding box center [175, 60] width 31 height 4
checkbox input "true"
click at [167, 186] on button "Select documents to sign" at bounding box center [164, 186] width 64 height 12
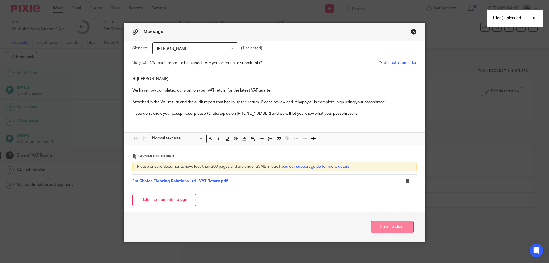
click at [394, 227] on button "Send to client" at bounding box center [392, 226] width 43 height 12
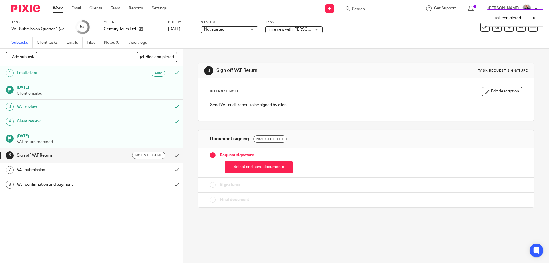
click at [285, 28] on span "In review with [PERSON_NAME]" at bounding box center [296, 29] width 56 height 4
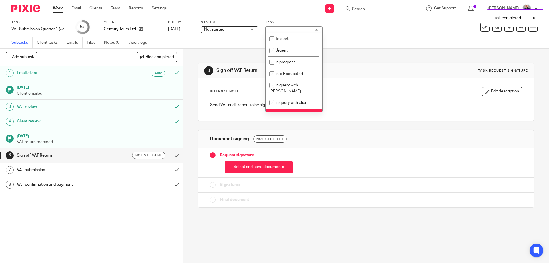
drag, startPoint x: 283, startPoint y: 107, endPoint x: 288, endPoint y: 100, distance: 8.7
click at [284, 112] on span "In review with [PERSON_NAME]" at bounding box center [284, 117] width 31 height 10
checkbox input "false"
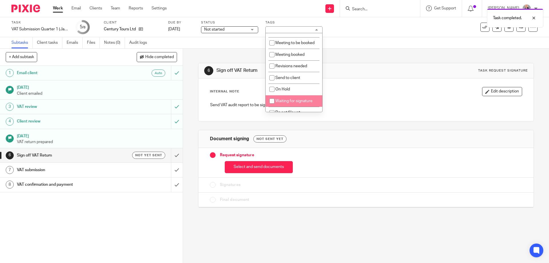
scroll to position [101, 0]
click at [291, 87] on span "Waiting for signature" at bounding box center [293, 89] width 37 height 4
checkbox input "true"
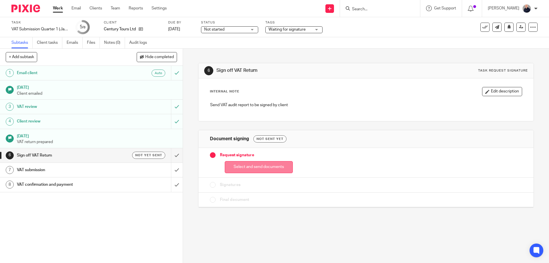
click at [264, 168] on button "Select and send documents" at bounding box center [259, 167] width 68 height 12
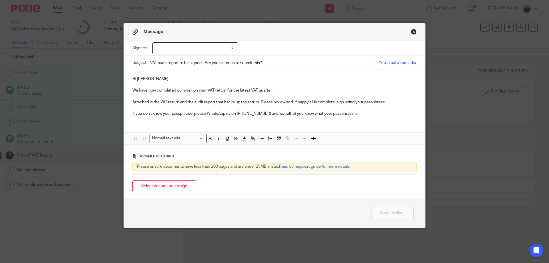
click at [213, 45] on div at bounding box center [195, 48] width 86 height 12
click at [163, 72] on span "[PERSON_NAME]" at bounding box center [175, 71] width 31 height 4
checkbox input "true"
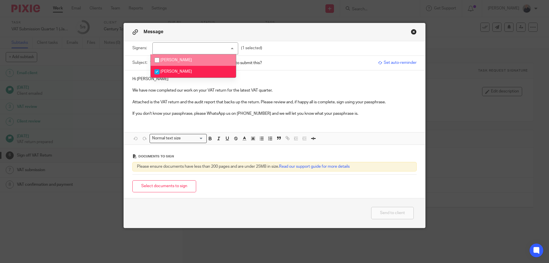
click at [175, 60] on span "[PERSON_NAME]" at bounding box center [175, 60] width 31 height 4
checkbox input "true"
click at [165, 72] on span "[PERSON_NAME]" at bounding box center [175, 71] width 31 height 4
click at [171, 73] on span "[PERSON_NAME]" at bounding box center [175, 71] width 31 height 4
checkbox input "true"
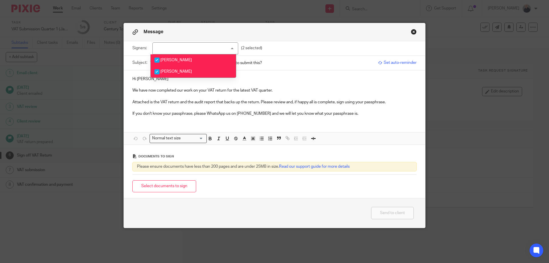
click at [173, 63] on li "[PERSON_NAME]" at bounding box center [193, 60] width 85 height 12
checkbox input "false"
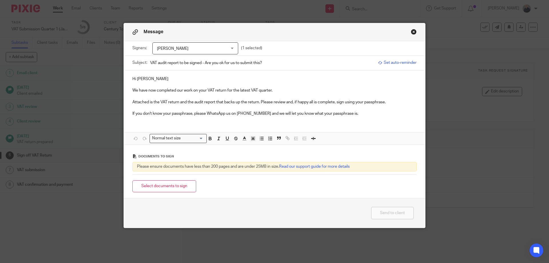
click at [163, 83] on p at bounding box center [274, 85] width 284 height 6
click at [162, 77] on p "Hi [PERSON_NAME]" at bounding box center [274, 79] width 284 height 6
click at [169, 185] on button "Select documents to sign" at bounding box center [164, 186] width 64 height 12
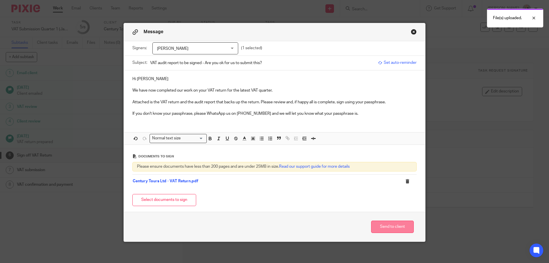
click at [390, 223] on button "Send to client" at bounding box center [392, 226] width 43 height 12
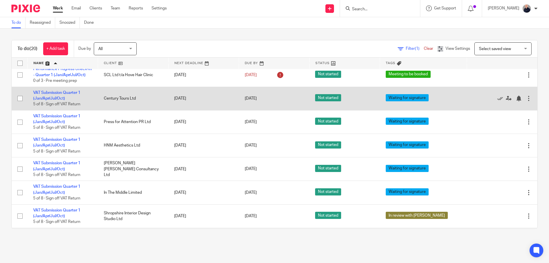
scroll to position [152, 0]
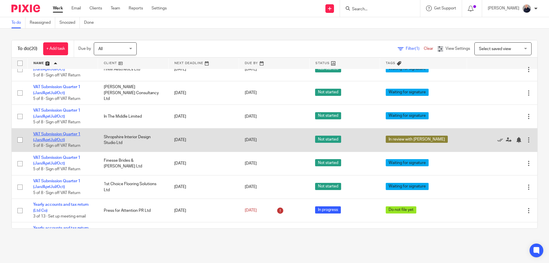
click at [53, 133] on link "VAT Submission Quarter 1 (Jan/Apr/Jul/Oct)" at bounding box center [56, 137] width 47 height 10
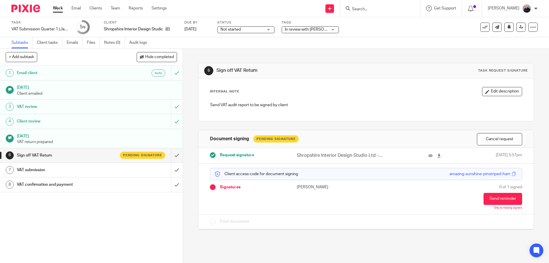
click at [322, 30] on span "In review with [PERSON_NAME]" at bounding box center [306, 30] width 43 height 6
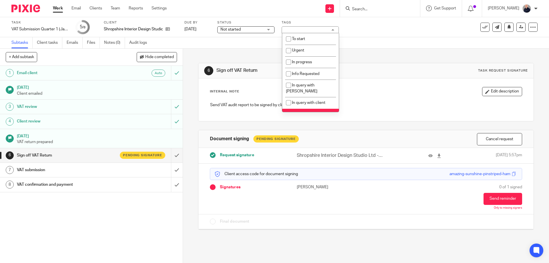
click at [304, 112] on span "In review with [PERSON_NAME]" at bounding box center [301, 117] width 31 height 10
checkbox input "false"
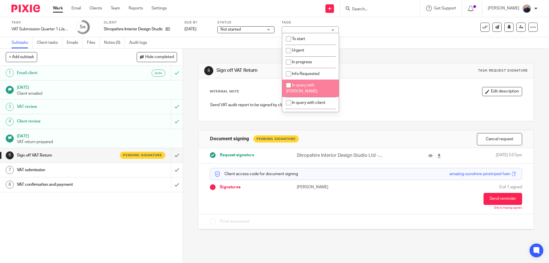
scroll to position [101, 0]
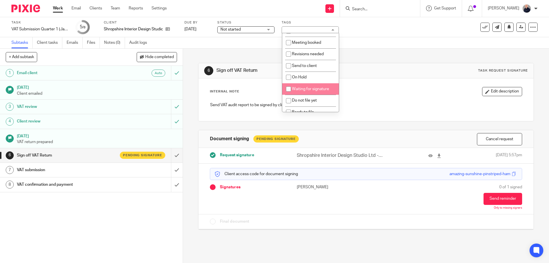
click at [306, 87] on span "Waiting for signature" at bounding box center [310, 89] width 37 height 4
checkbox input "true"
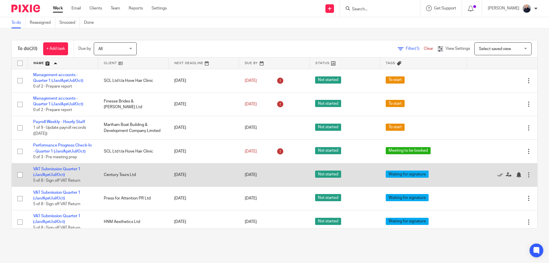
click at [22, 175] on input "checkbox" at bounding box center [20, 174] width 11 height 11
checkbox input "true"
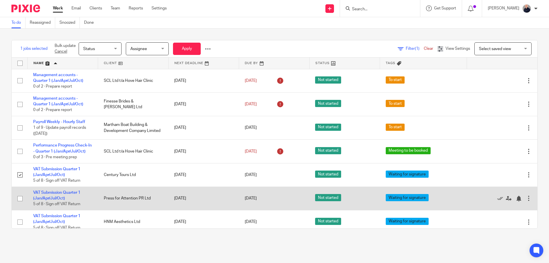
click at [20, 198] on input "checkbox" at bounding box center [20, 198] width 11 height 11
checkbox input "true"
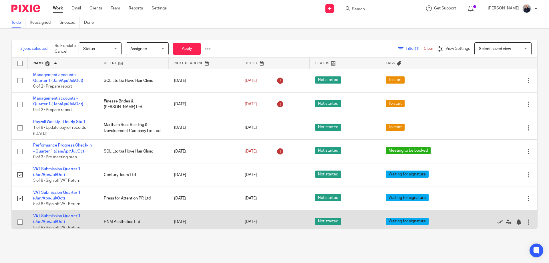
click at [20, 222] on input "checkbox" at bounding box center [20, 221] width 11 height 11
checkbox input "true"
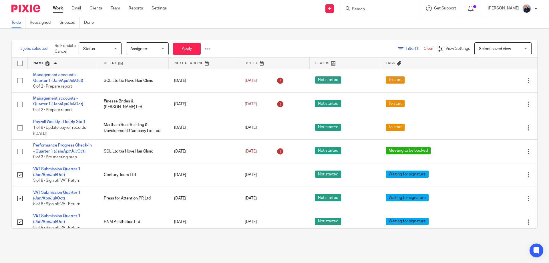
scroll to position [76, 0]
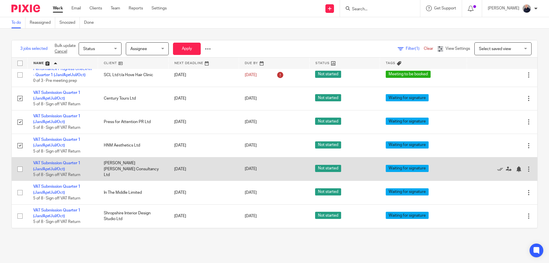
click at [19, 170] on input "checkbox" at bounding box center [20, 168] width 11 height 11
checkbox input "true"
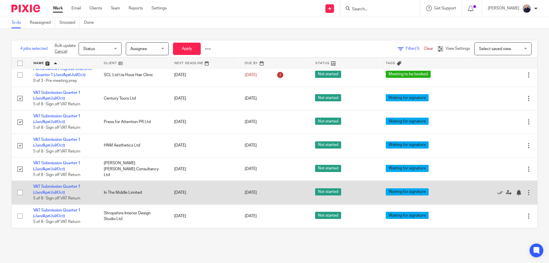
click at [20, 193] on input "checkbox" at bounding box center [20, 192] width 11 height 11
checkbox input "true"
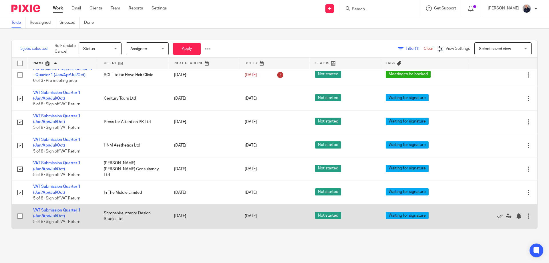
click at [19, 215] on input "checkbox" at bounding box center [20, 215] width 11 height 11
checkbox input "true"
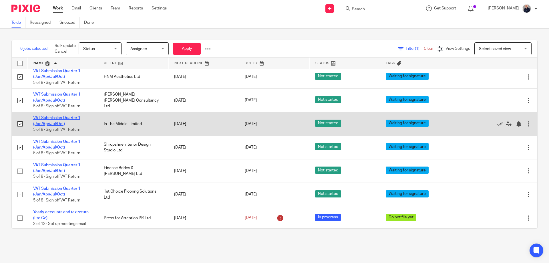
scroll to position [152, 0]
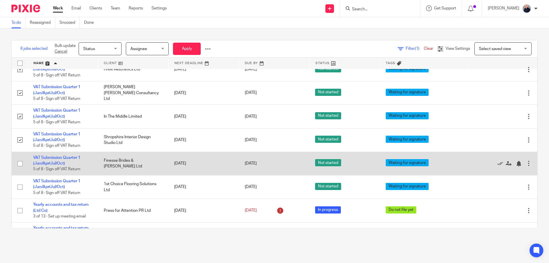
click at [19, 165] on input "checkbox" at bounding box center [20, 163] width 11 height 11
checkbox input "true"
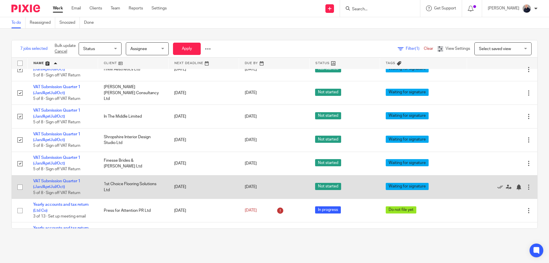
click at [20, 188] on input "checkbox" at bounding box center [20, 186] width 11 height 11
checkbox input "true"
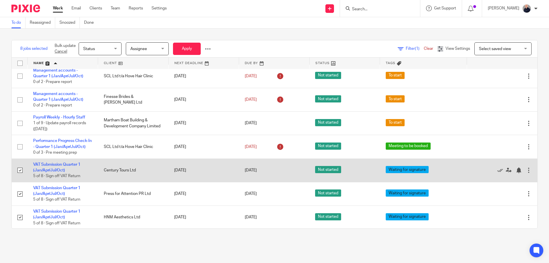
scroll to position [0, 0]
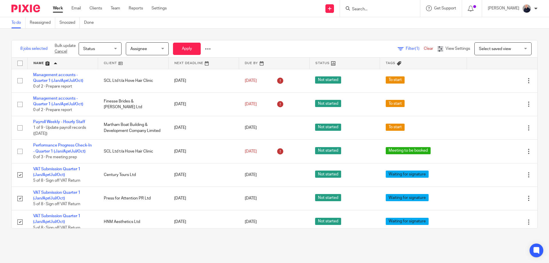
click at [21, 63] on input "checkbox" at bounding box center [20, 63] width 11 height 11
checkbox input "true"
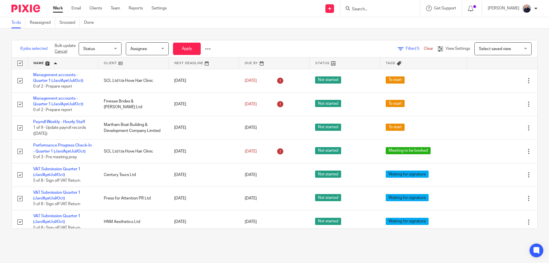
checkbox input "true"
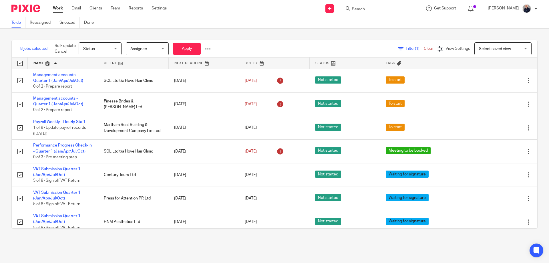
checkbox input "true"
click at [21, 63] on input "checkbox" at bounding box center [20, 63] width 11 height 11
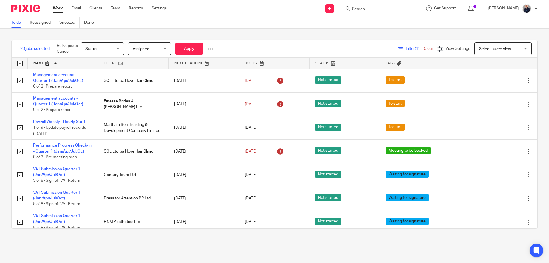
checkbox input "false"
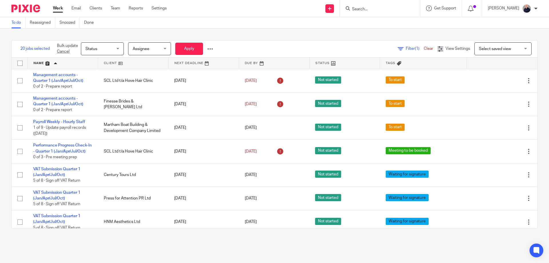
checkbox input "false"
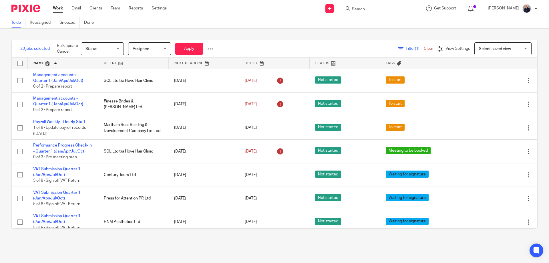
checkbox input "false"
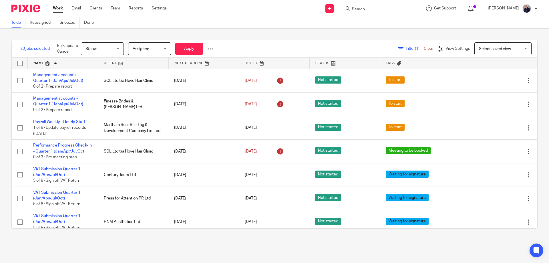
checkbox input "false"
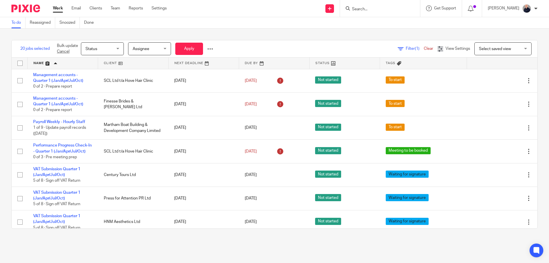
checkbox input "false"
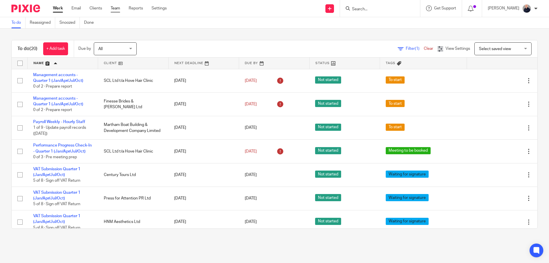
click at [113, 8] on link "Team" at bounding box center [115, 8] width 9 height 6
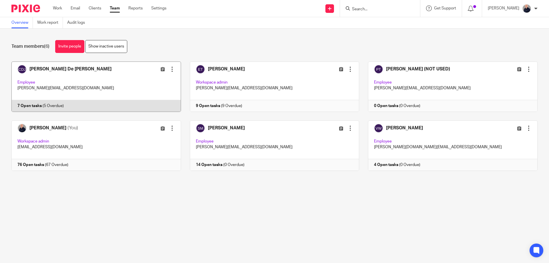
click at [129, 82] on link at bounding box center [92, 86] width 178 height 50
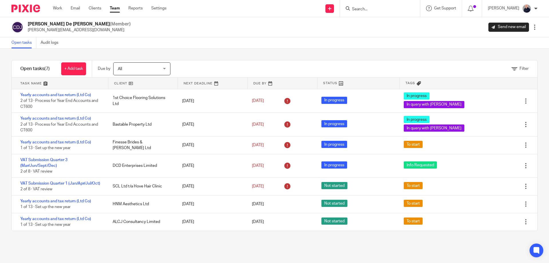
click at [37, 84] on link at bounding box center [60, 82] width 96 height 11
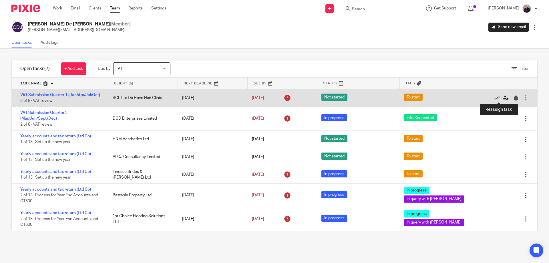
click at [503, 99] on icon at bounding box center [506, 98] width 6 height 6
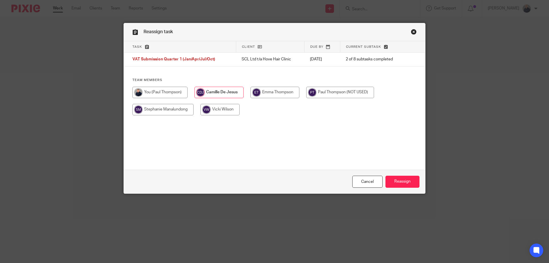
click at [163, 94] on input "radio" at bounding box center [159, 92] width 55 height 11
radio input "true"
click at [401, 182] on input "Reassign" at bounding box center [402, 181] width 34 height 12
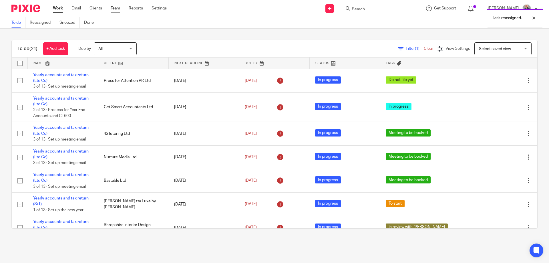
click at [114, 9] on link "Team" at bounding box center [115, 8] width 9 height 6
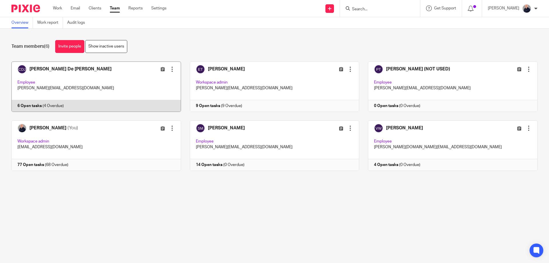
click at [96, 80] on link at bounding box center [92, 86] width 178 height 50
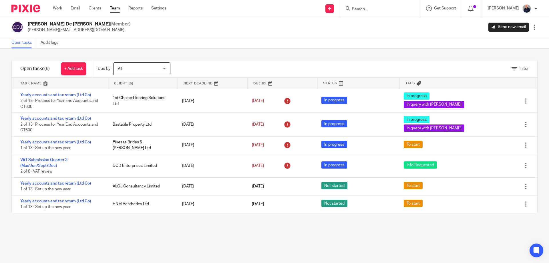
click at [36, 82] on link at bounding box center [60, 82] width 96 height 11
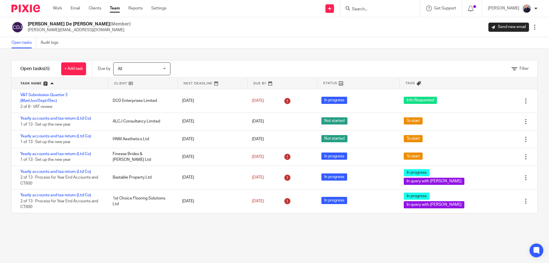
click at [119, 5] on div "Work Email Clients Team Reports Settings Work Email Clients Team Reports Settin…" at bounding box center [111, 8] width 128 height 17
click at [113, 7] on link "Team" at bounding box center [115, 8] width 10 height 6
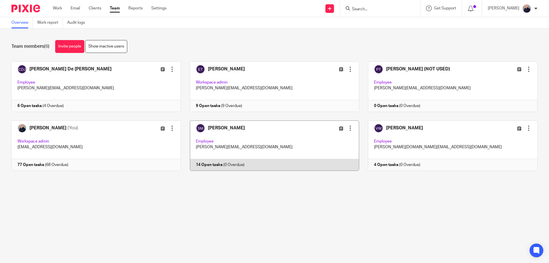
click at [306, 141] on link at bounding box center [270, 145] width 178 height 50
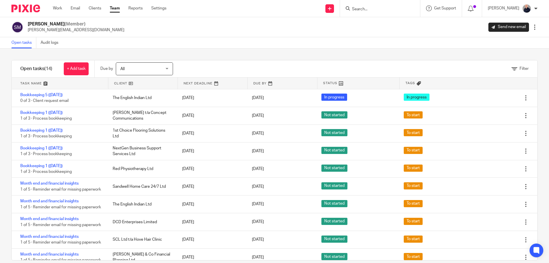
click at [37, 84] on link at bounding box center [60, 82] width 96 height 11
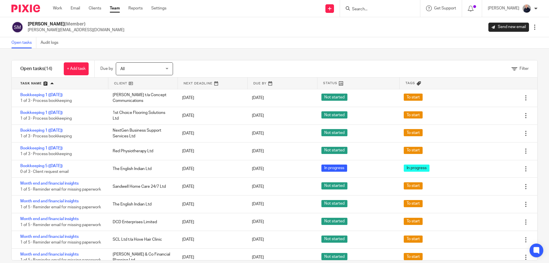
click at [220, 67] on div "Filter" at bounding box center [362, 68] width 350 height 17
click at [120, 7] on link "Team" at bounding box center [115, 8] width 10 height 6
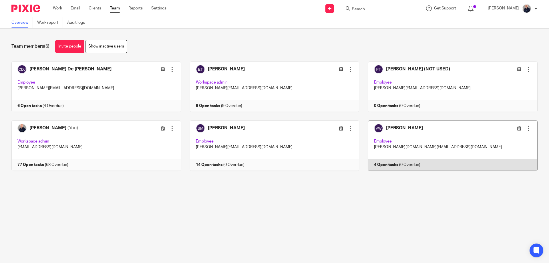
click at [423, 143] on link at bounding box center [448, 145] width 178 height 50
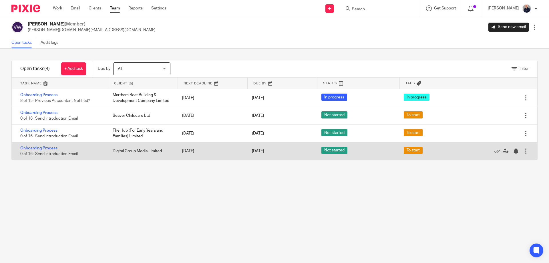
click at [54, 149] on link "Onboarding Process" at bounding box center [38, 148] width 37 height 4
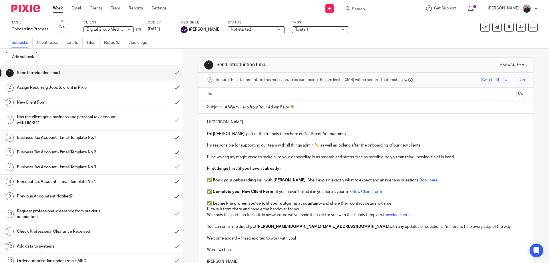
click at [76, 72] on h1 "Send Introduction Email" at bounding box center [66, 73] width 99 height 9
click at [78, 73] on h1 "Send Introduction Email" at bounding box center [66, 73] width 99 height 9
click at [90, 101] on h1 "New Client Form" at bounding box center [66, 102] width 99 height 9
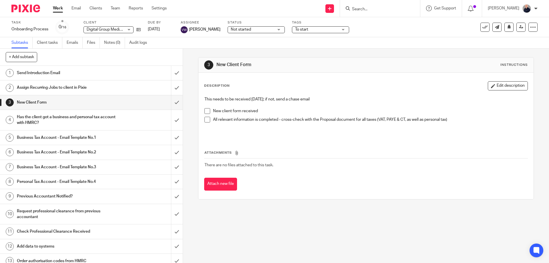
click at [85, 74] on h1 "Send Introduction Email" at bounding box center [66, 73] width 99 height 9
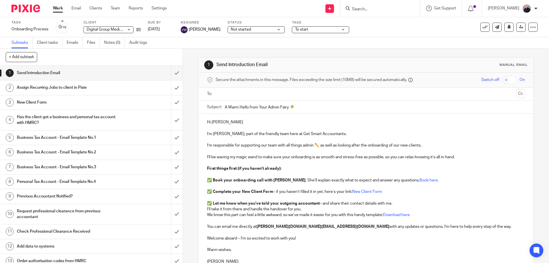
click at [58, 6] on link "Work" at bounding box center [58, 8] width 10 height 6
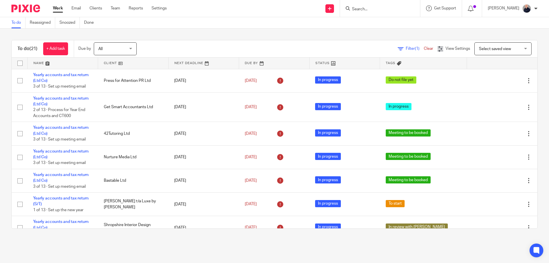
click at [39, 62] on link at bounding box center [63, 62] width 70 height 11
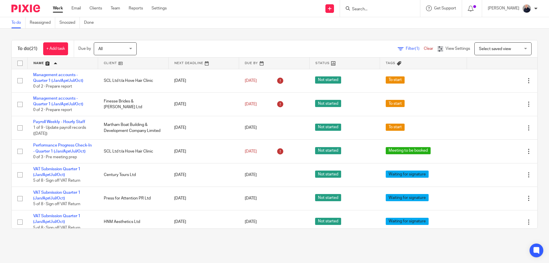
click at [26, 9] on img at bounding box center [25, 9] width 29 height 8
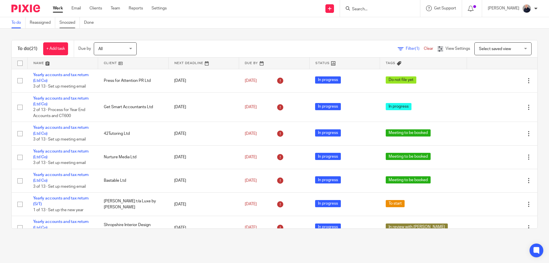
click at [71, 23] on link "Snoozed" at bounding box center [69, 22] width 20 height 11
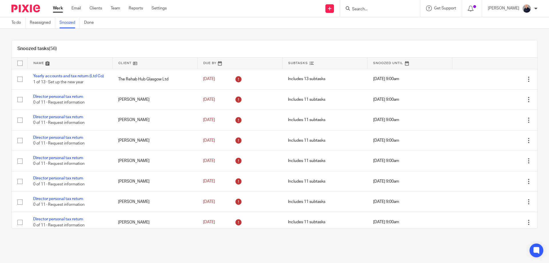
click at [41, 63] on link at bounding box center [70, 62] width 85 height 11
